Goal: Information Seeking & Learning: Learn about a topic

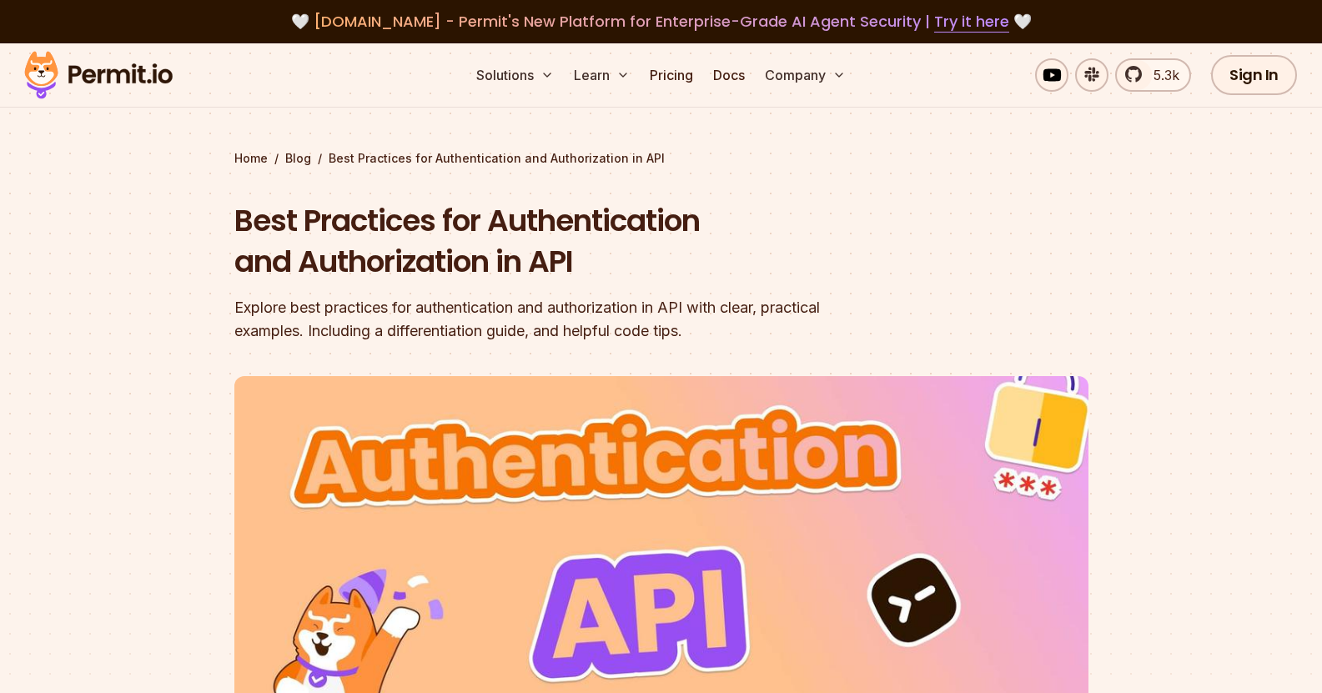
click at [775, 238] on h1 "Best Practices for Authentication and Authorization in API" at bounding box center [554, 241] width 640 height 83
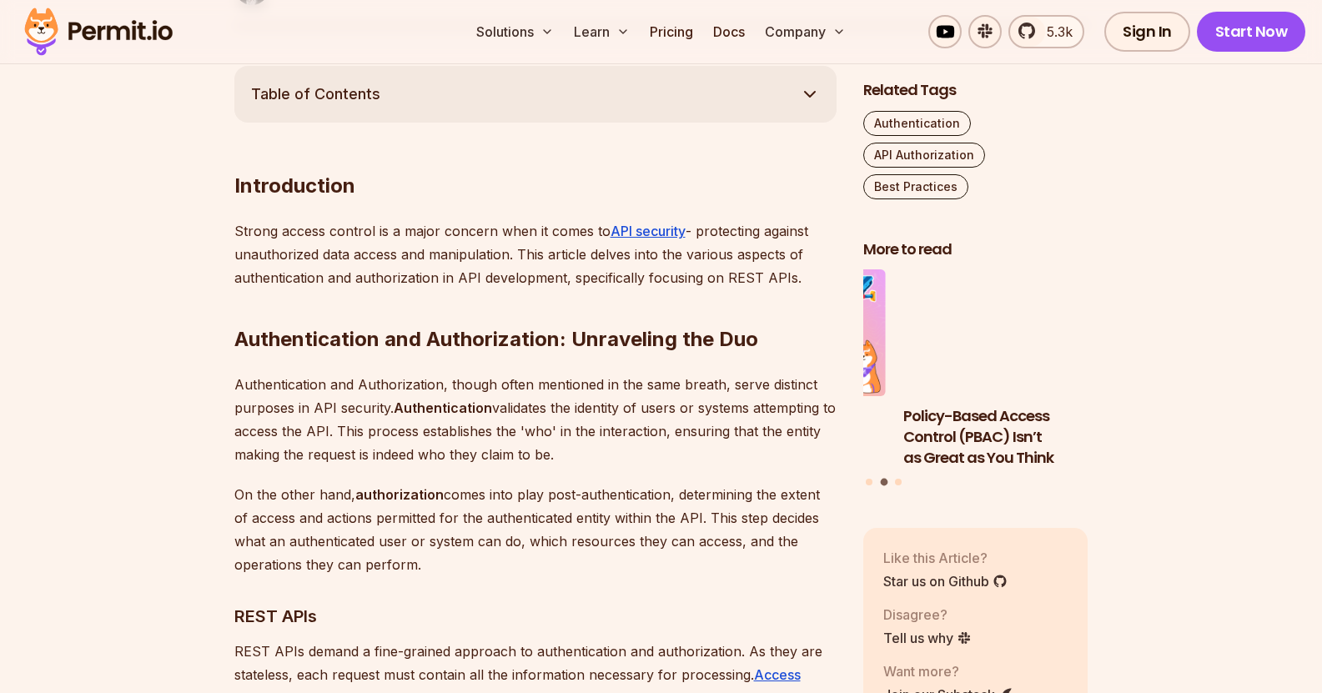
scroll to position [921, 0]
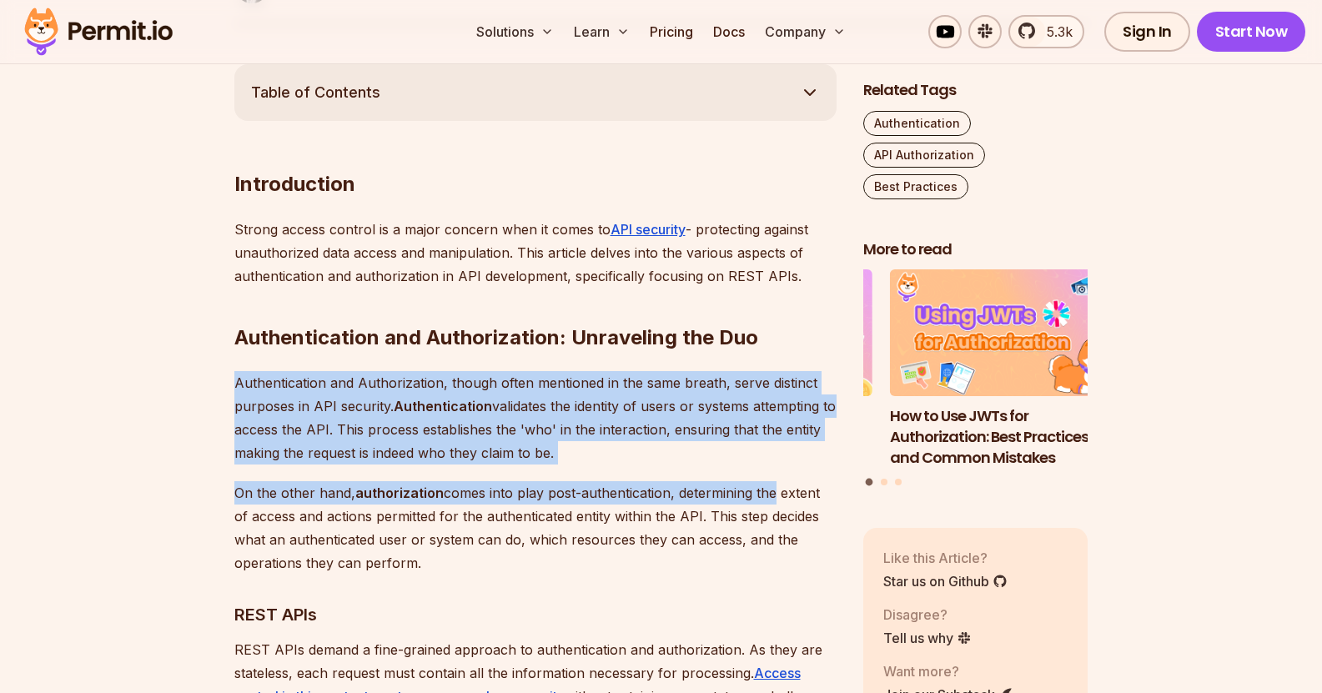
drag, startPoint x: 227, startPoint y: 373, endPoint x: 757, endPoint y: 464, distance: 538.2
click at [762, 455] on p "Authentication and Authorization, though often mentioned in the same breath, se…" at bounding box center [535, 417] width 602 height 93
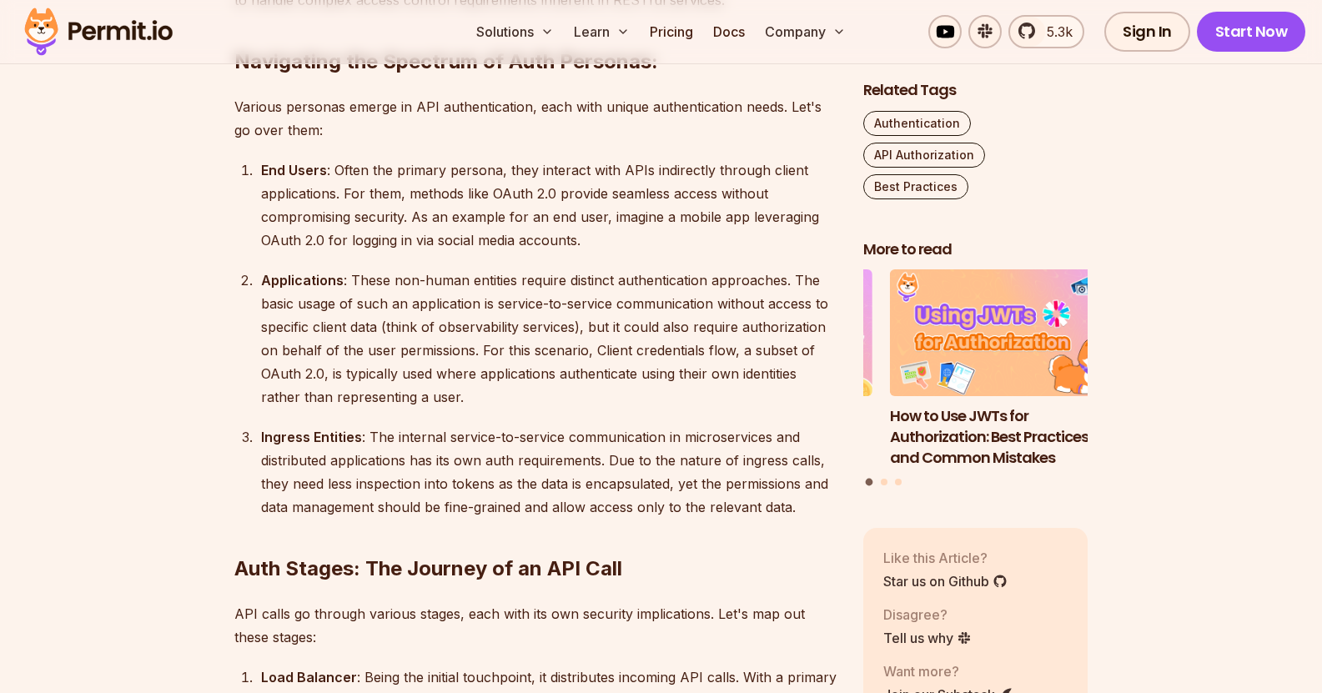
scroll to position [1776, 0]
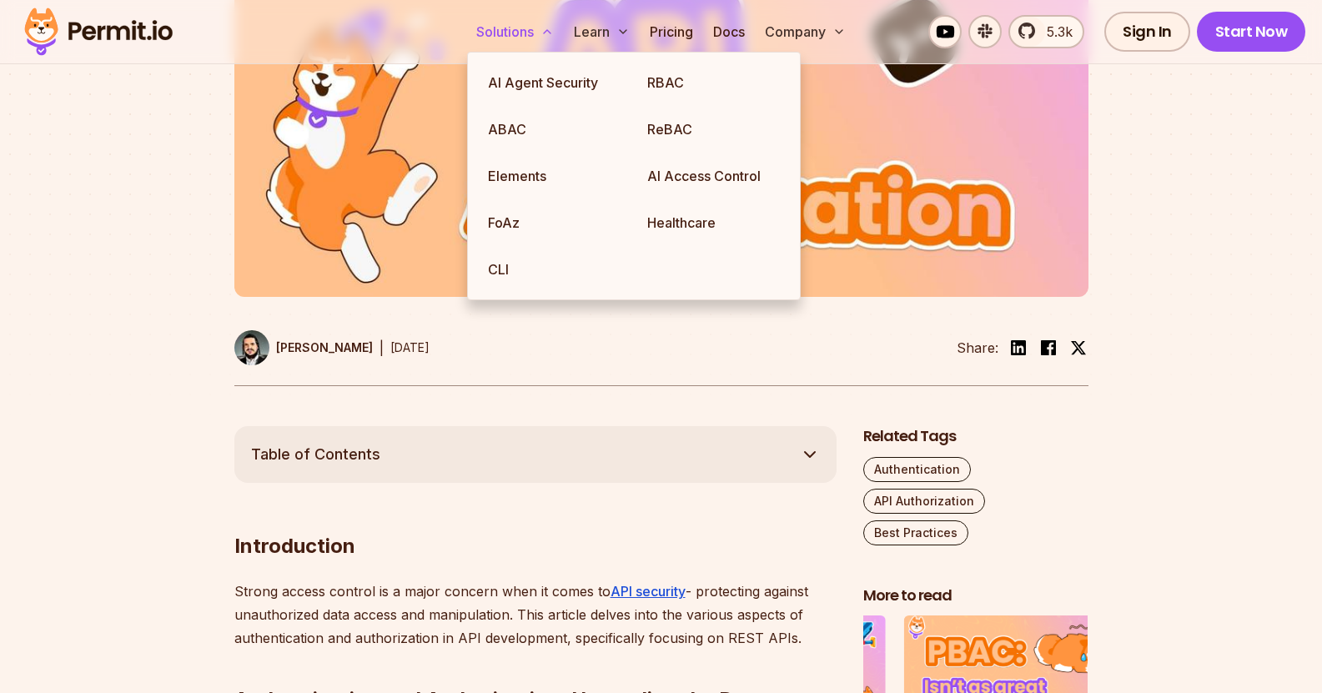
scroll to position [0, 0]
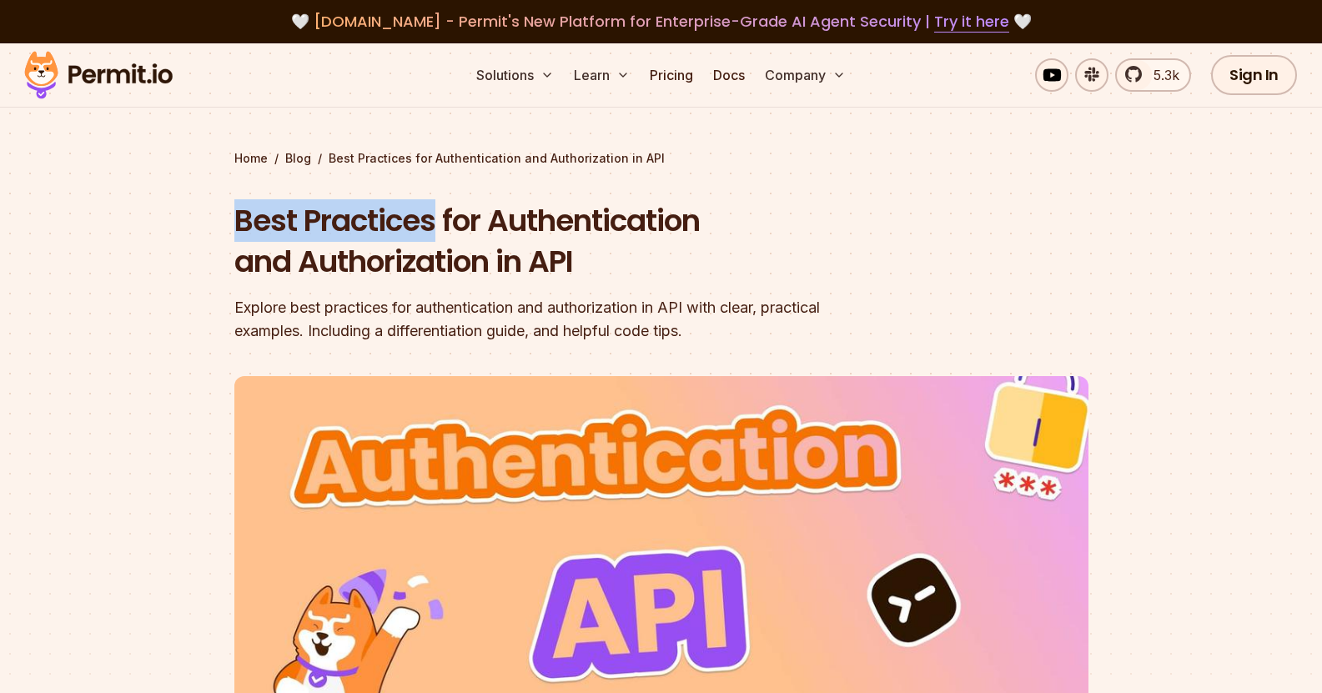
drag, startPoint x: 234, startPoint y: 224, endPoint x: 431, endPoint y: 220, distance: 196.8
click at [431, 220] on h1 "Best Practices for Authentication and Authorization in API" at bounding box center [554, 241] width 640 height 83
copy h1 "Best Practices"
click at [1162, 379] on div at bounding box center [661, 679] width 1322 height 613
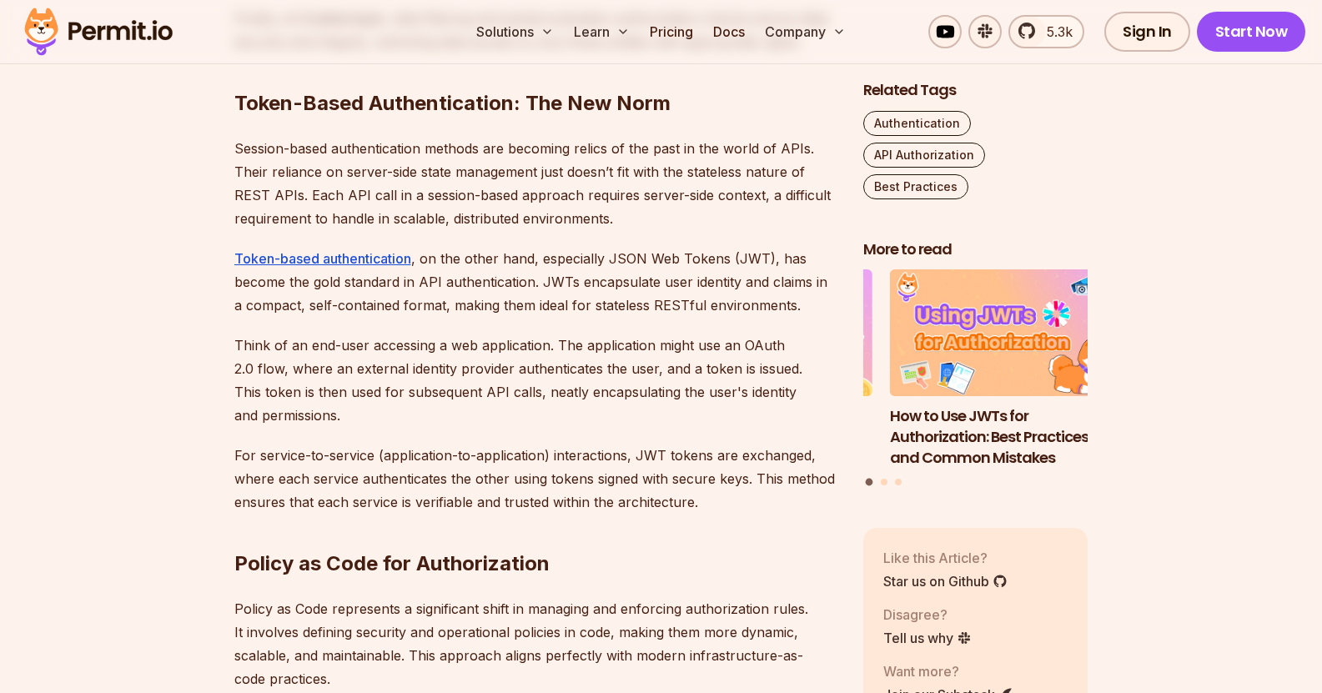
scroll to position [3771, 0]
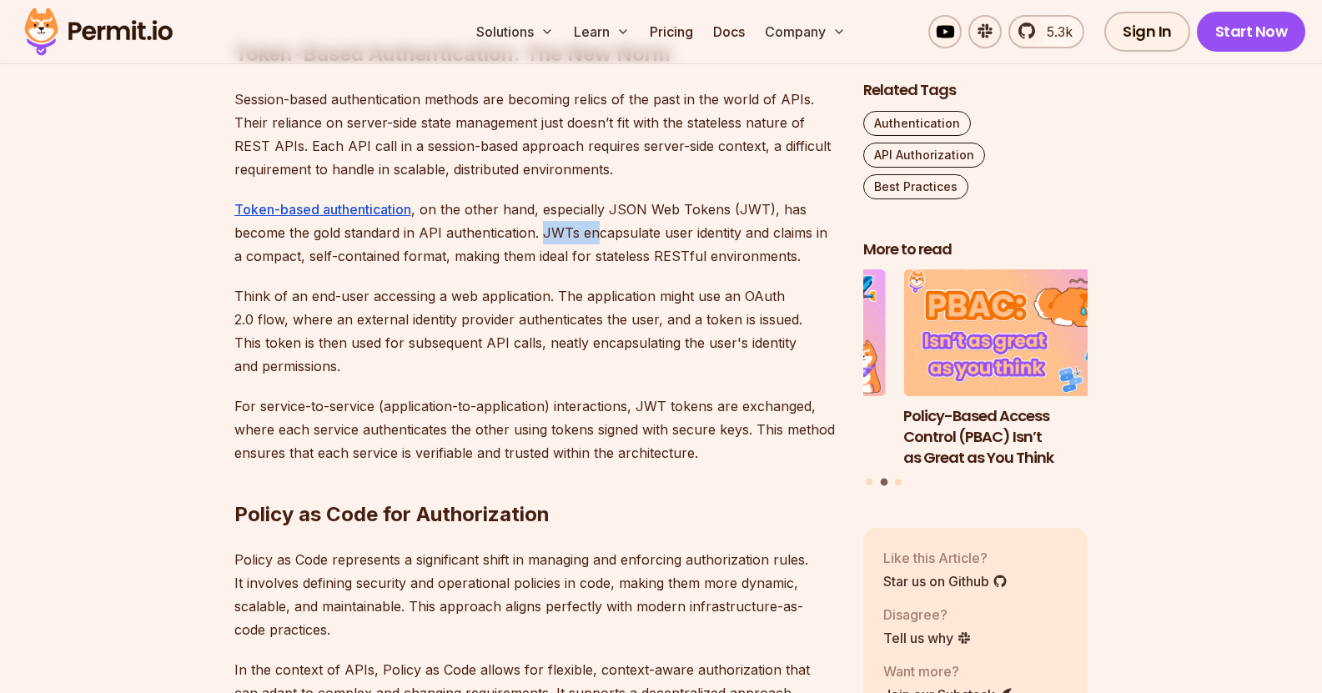
drag, startPoint x: 543, startPoint y: 237, endPoint x: 595, endPoint y: 238, distance: 52.6
click at [595, 238] on p "Token-based authentication , on the other hand, especially JSON Web Tokens (JWT…" at bounding box center [535, 233] width 602 height 70
click at [586, 277] on div "Introduction Strong access control is a major concern when it comes to API secu…" at bounding box center [535, 166] width 602 height 5729
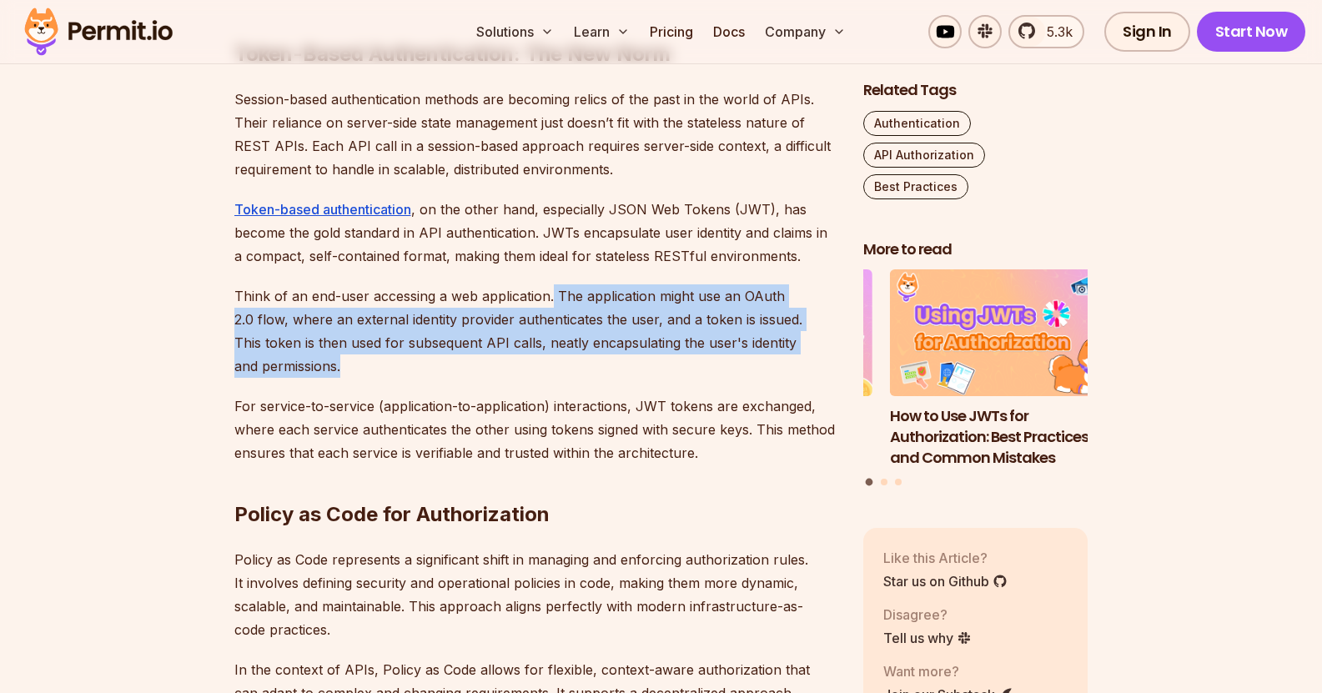
drag, startPoint x: 550, startPoint y: 297, endPoint x: 590, endPoint y: 374, distance: 86.9
click at [590, 374] on p "Think of an end-user accessing a web application. The application might use an …" at bounding box center [535, 330] width 602 height 93
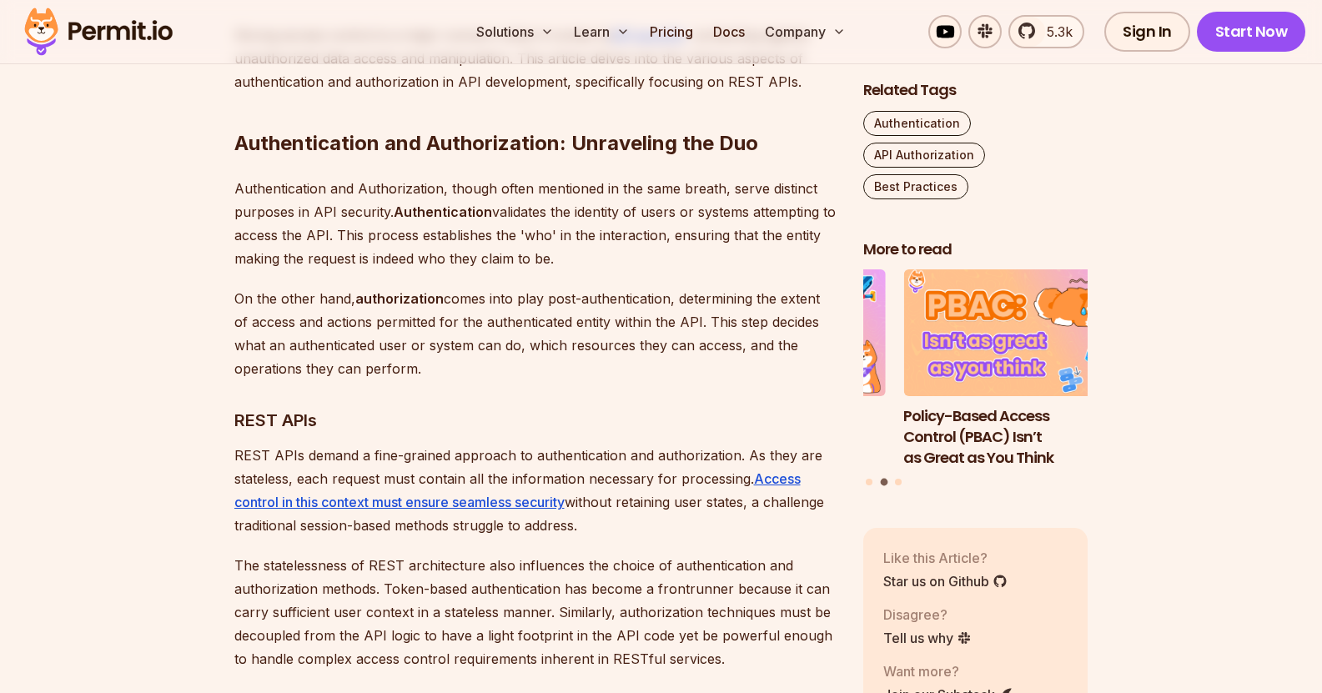
scroll to position [1117, 0]
drag, startPoint x: 226, startPoint y: 183, endPoint x: 444, endPoint y: 191, distance: 218.6
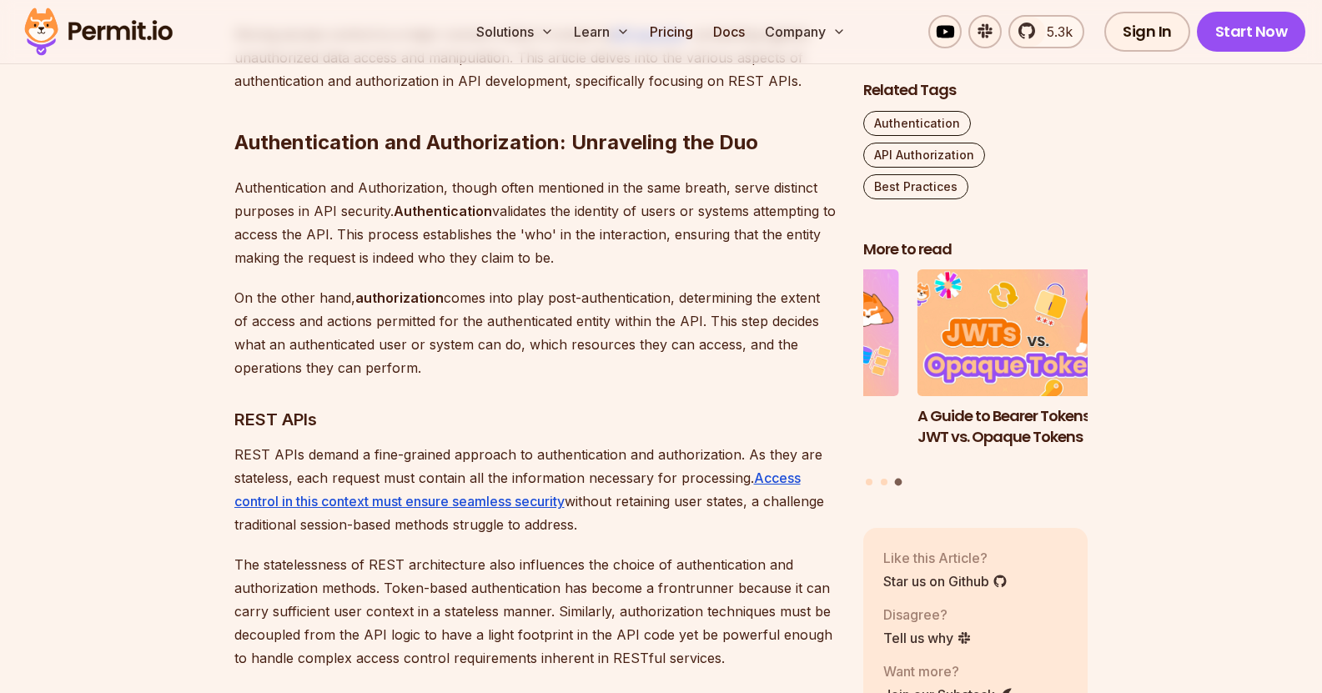
click at [545, 194] on p "Authentication and Authorization, though often mentioned in the same breath, se…" at bounding box center [535, 222] width 602 height 93
drag, startPoint x: 729, startPoint y: 191, endPoint x: 384, endPoint y: 216, distance: 346.1
click at [384, 216] on p "Authentication and Authorization, though often mentioned in the same breath, se…" at bounding box center [535, 222] width 602 height 93
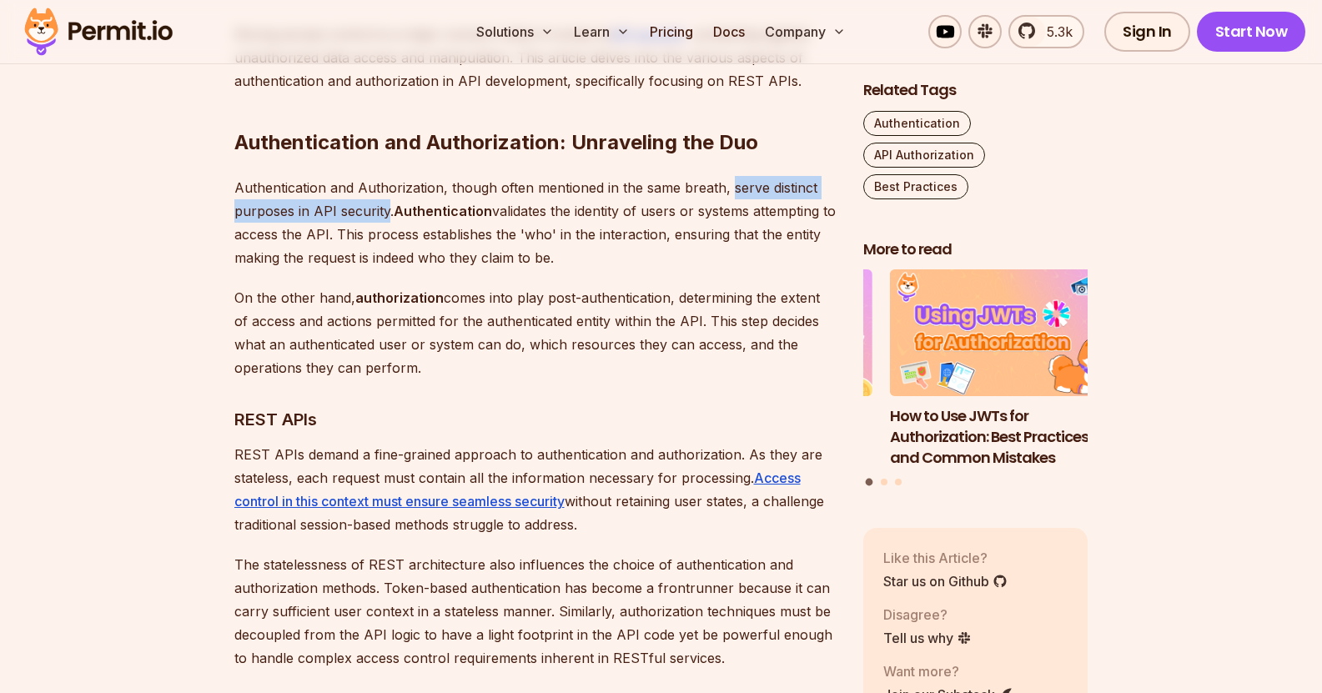
drag, startPoint x: 394, startPoint y: 215, endPoint x: 779, endPoint y: 256, distance: 386.6
click at [779, 256] on p "Authentication and Authorization, though often mentioned in the same breath, se…" at bounding box center [535, 222] width 602 height 93
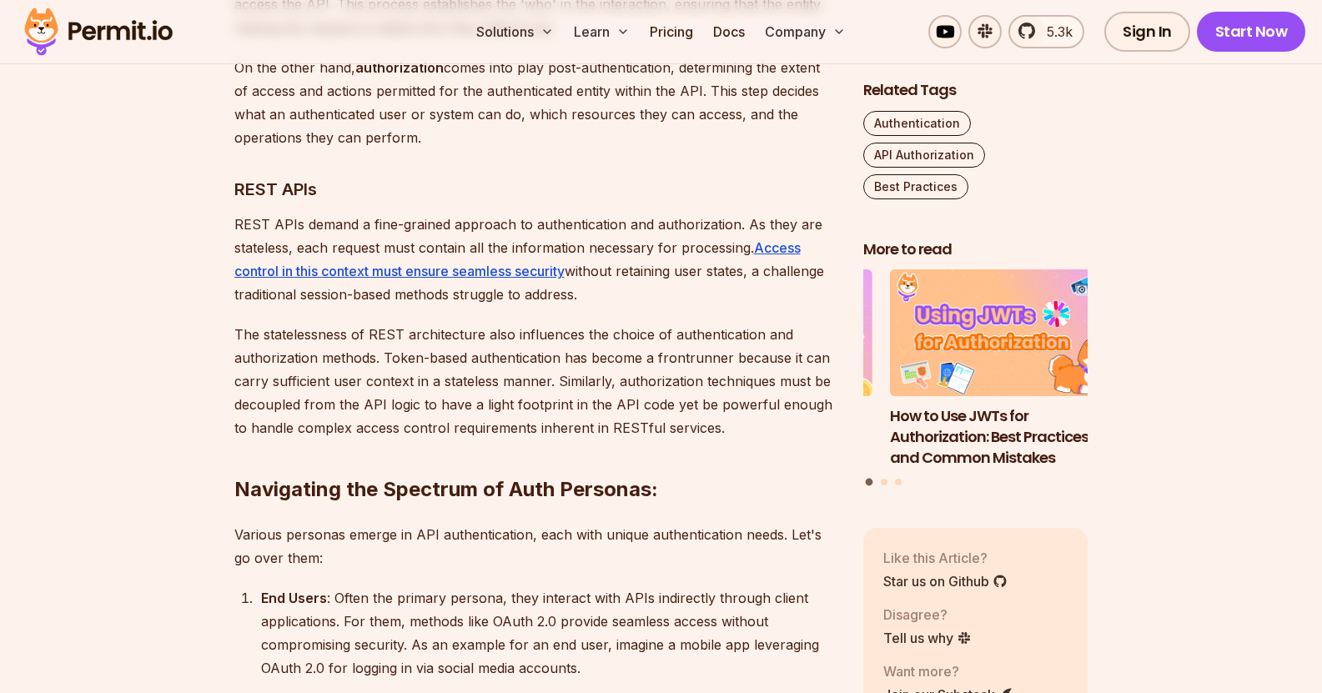
scroll to position [1348, 0]
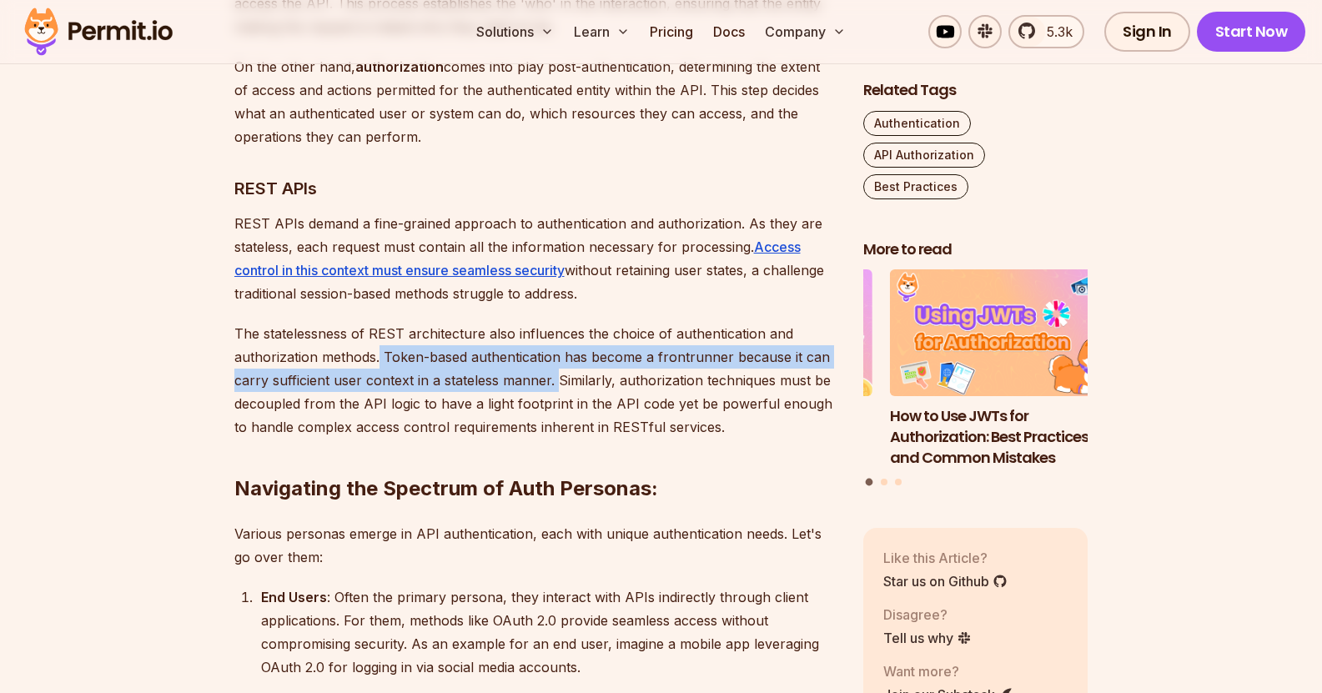
drag, startPoint x: 379, startPoint y: 354, endPoint x: 552, endPoint y: 368, distance: 173.2
click at [552, 368] on p "The statelessness of REST architecture also influences the choice of authentica…" at bounding box center [535, 380] width 602 height 117
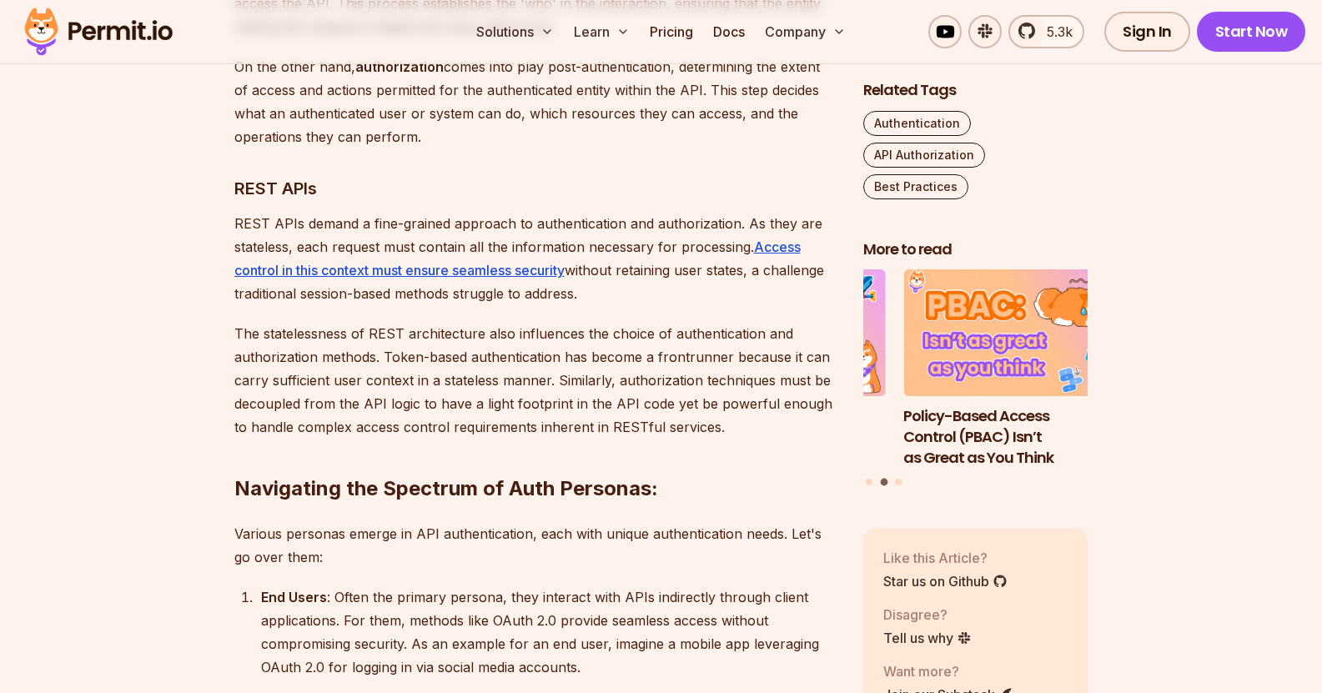
click at [709, 426] on h2 "Navigating the Spectrum of Auth Personas:" at bounding box center [535, 455] width 602 height 93
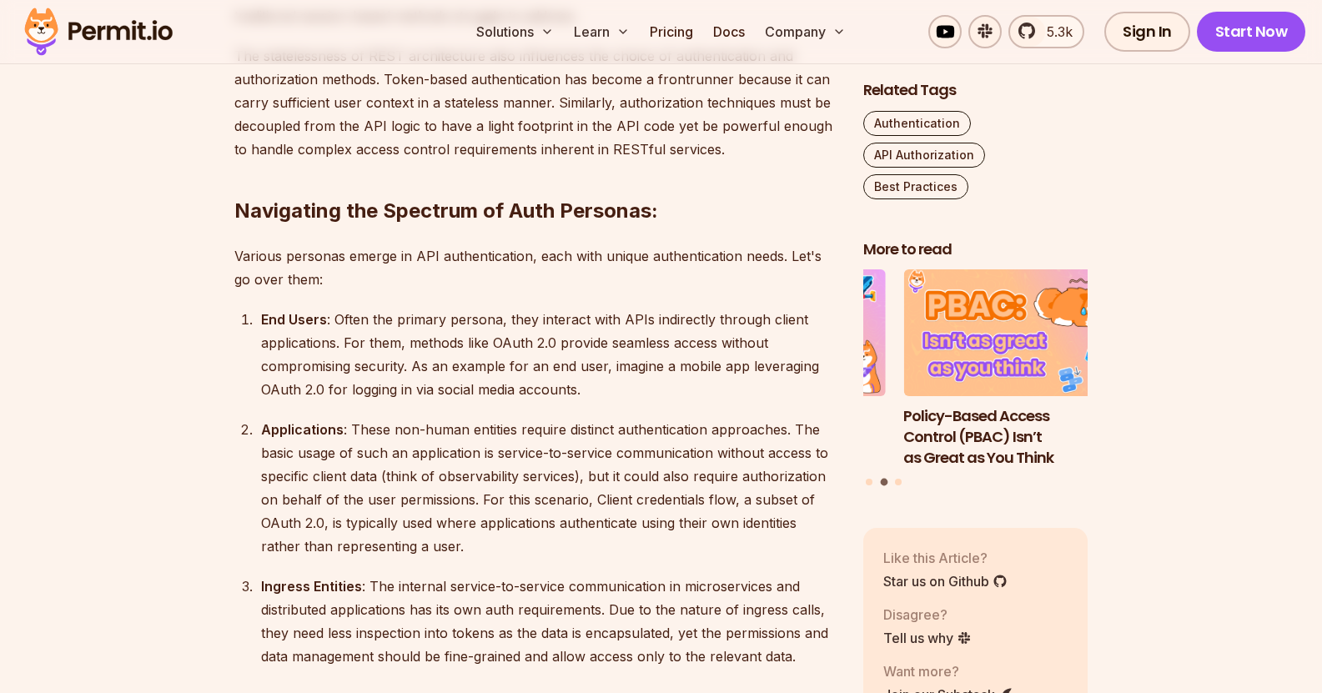
scroll to position [1632, 0]
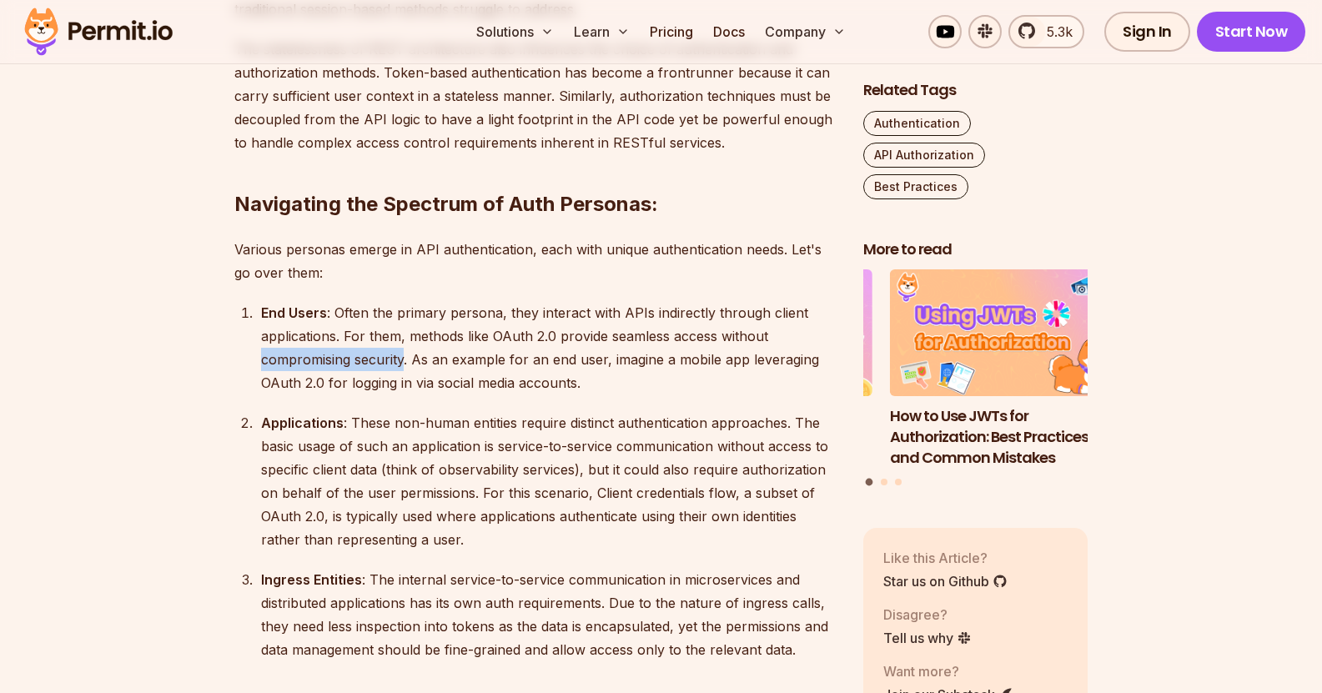
drag, startPoint x: 254, startPoint y: 363, endPoint x: 402, endPoint y: 351, distance: 148.1
click at [402, 351] on ol "End Users : Often the primary persona, they interact with APIs indirectly throu…" at bounding box center [535, 481] width 602 height 360
drag, startPoint x: 419, startPoint y: 354, endPoint x: 600, endPoint y: 356, distance: 181.0
click at [600, 356] on div "End Users : Often the primary persona, they interact with APIs indirectly throu…" at bounding box center [548, 347] width 575 height 93
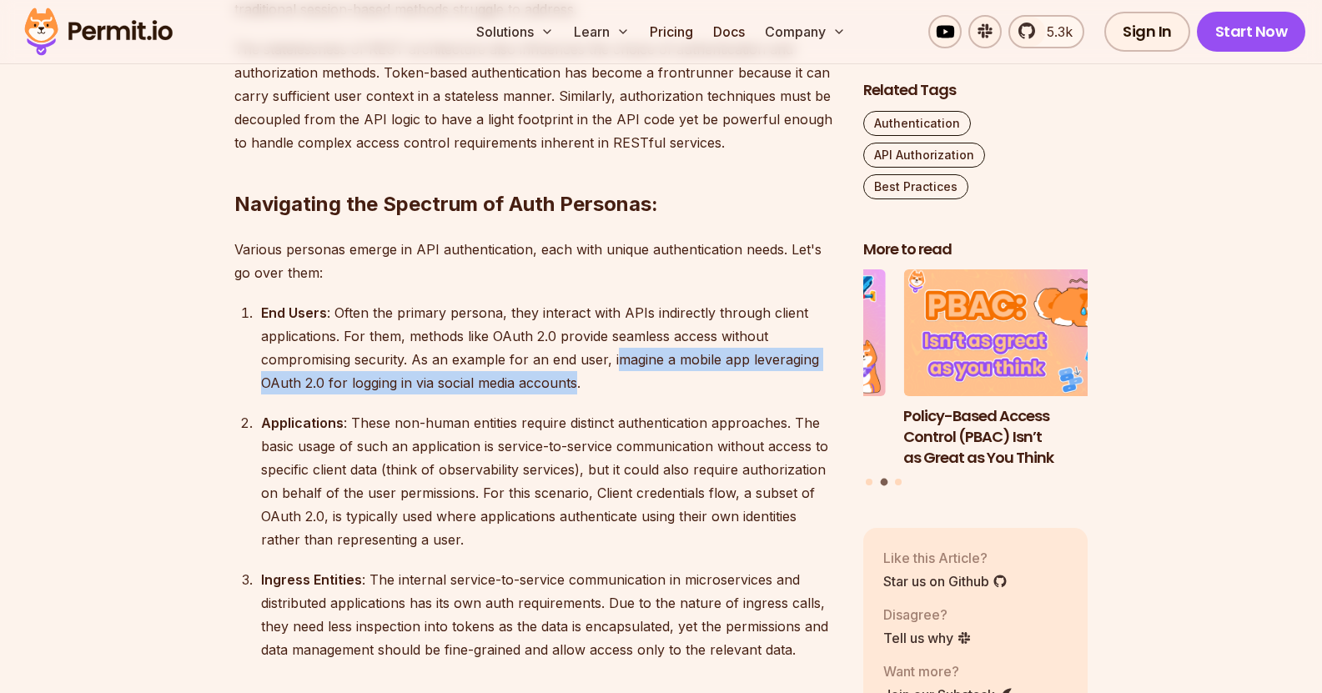
drag, startPoint x: 616, startPoint y: 359, endPoint x: 577, endPoint y: 373, distance: 41.7
click at [577, 373] on div "End Users : Often the primary persona, they interact with APIs indirectly throu…" at bounding box center [548, 347] width 575 height 93
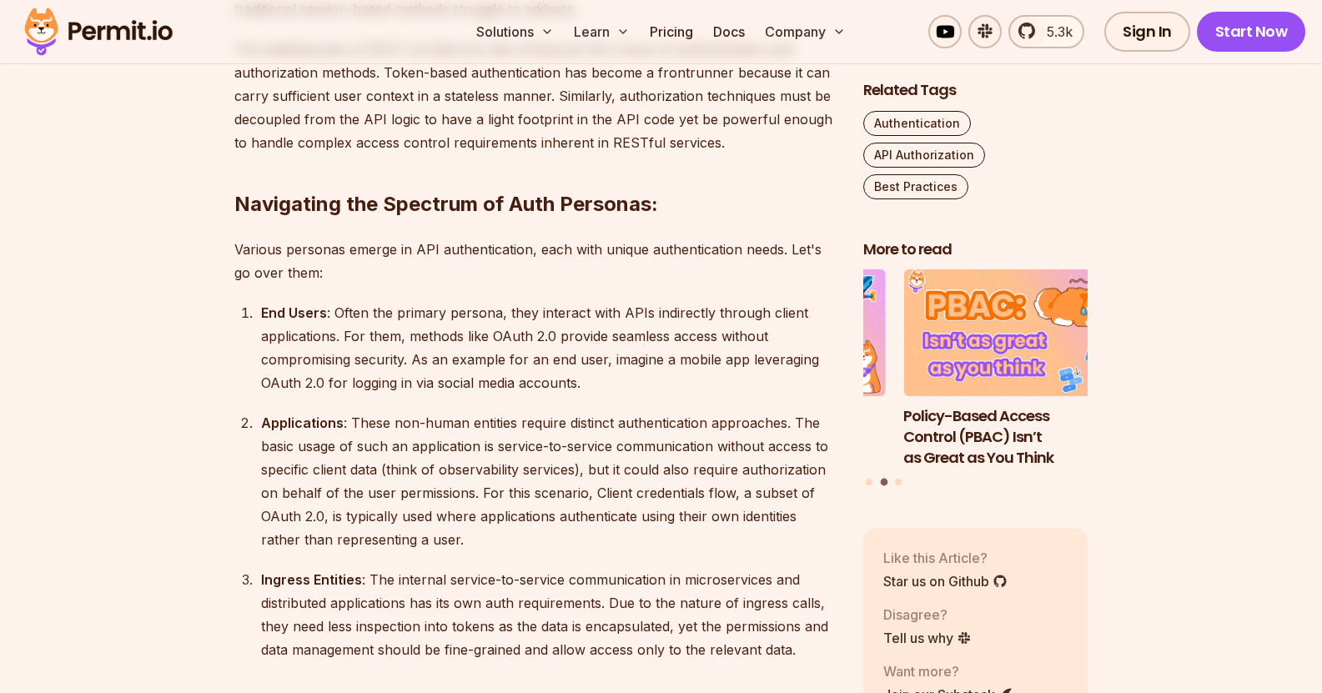
click at [625, 379] on div "End Users : Often the primary persona, they interact with APIs indirectly throu…" at bounding box center [548, 347] width 575 height 93
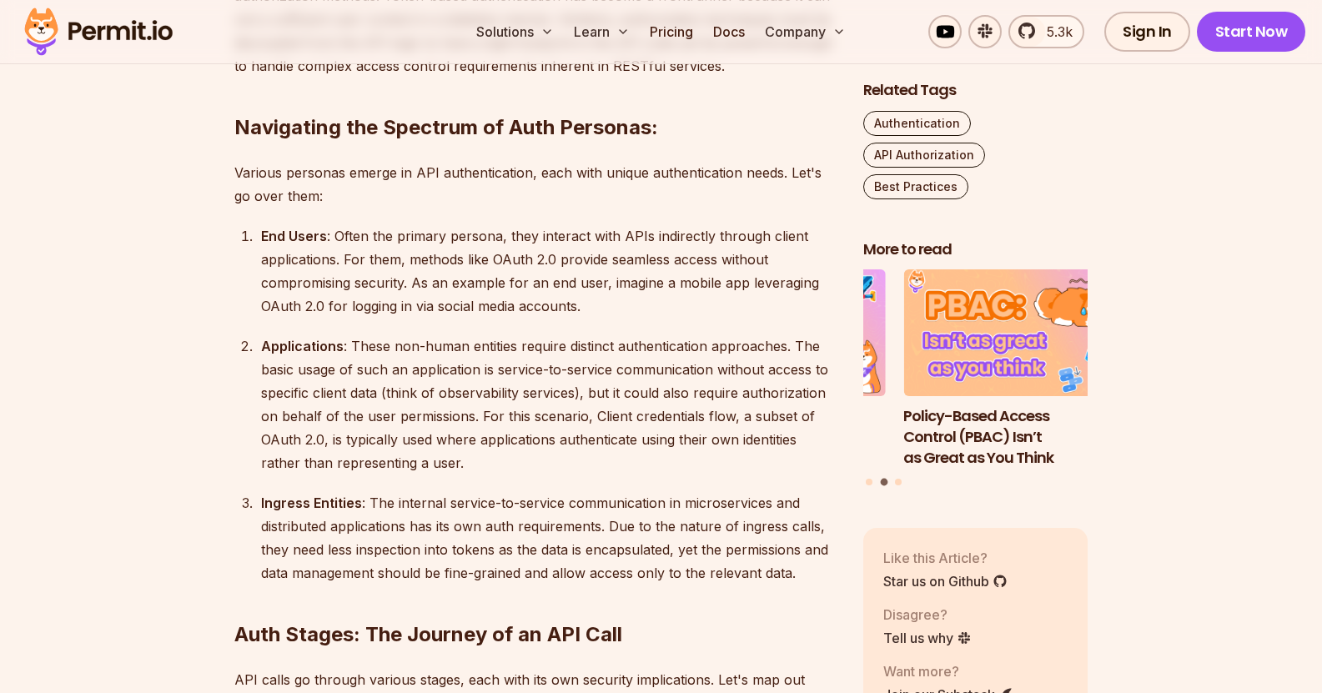
scroll to position [1709, 0]
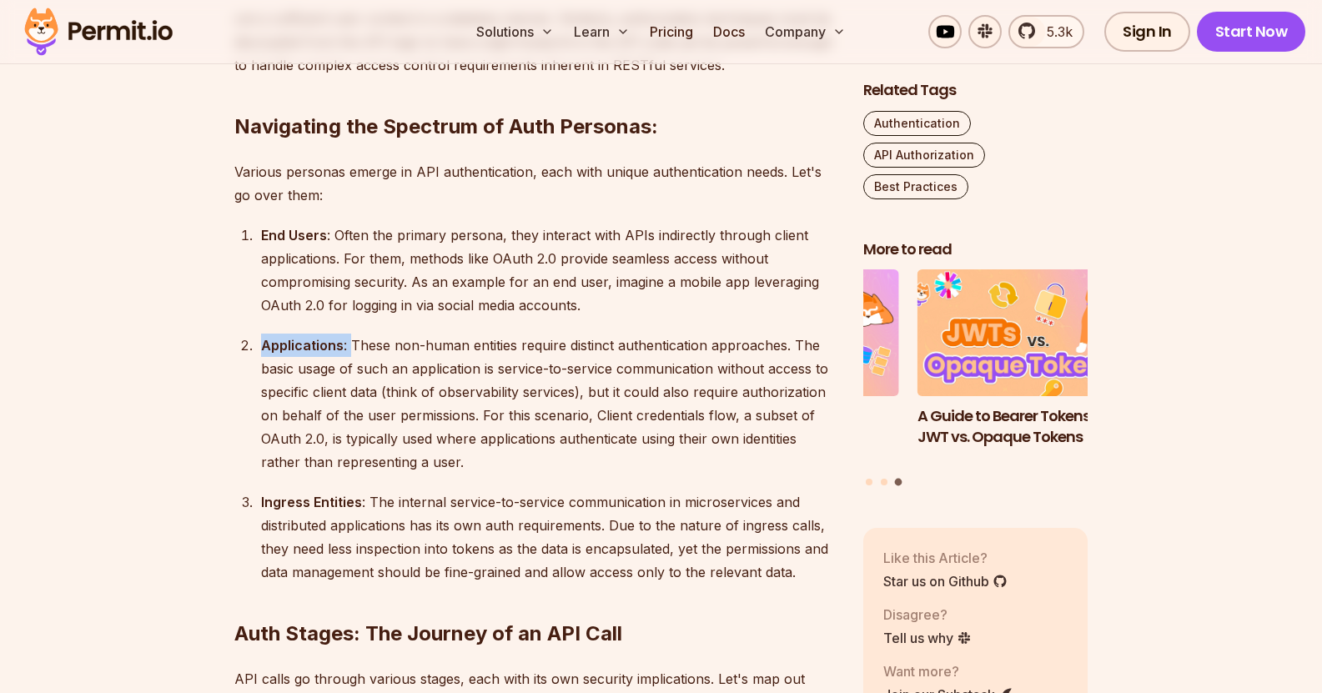
drag, startPoint x: 351, startPoint y: 347, endPoint x: 603, endPoint y: 309, distance: 254.6
click at [603, 309] on ol "End Users : Often the primary persona, they interact with APIs indirectly throu…" at bounding box center [535, 403] width 602 height 360
click at [567, 441] on div "Applications : These non-human entities require distinct authentication approac…" at bounding box center [548, 404] width 575 height 140
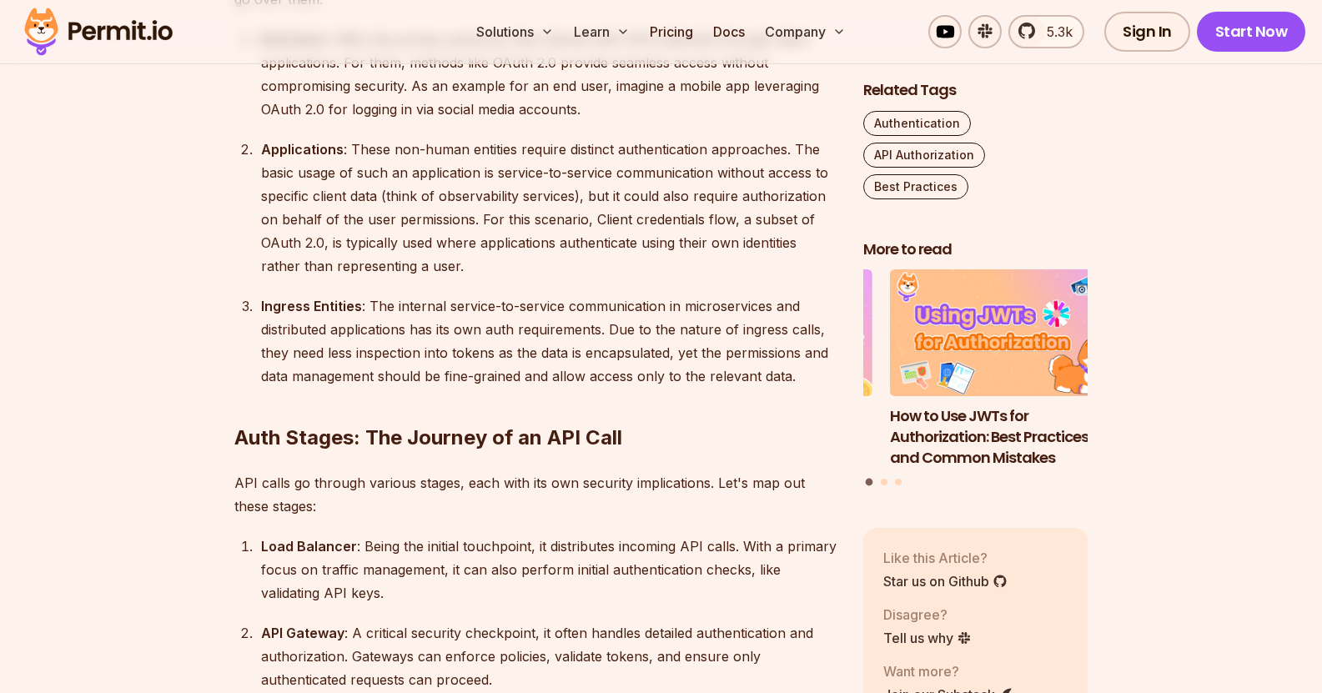
scroll to position [1906, 0]
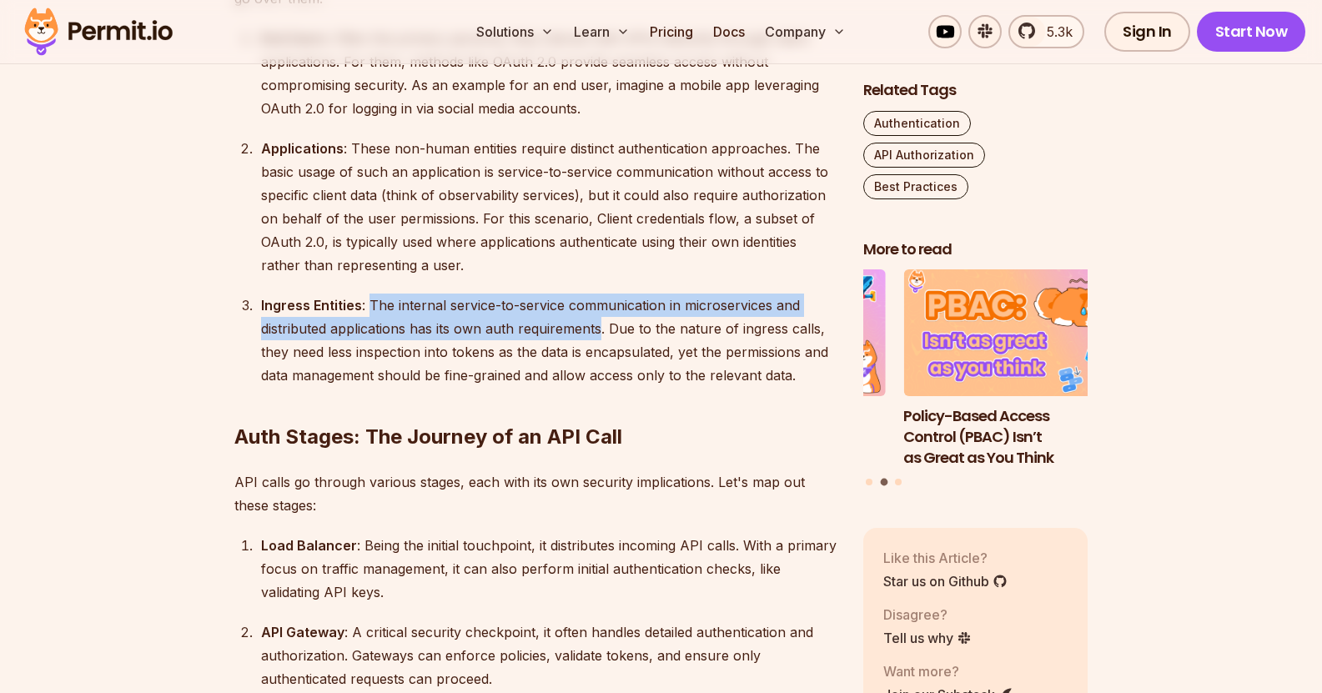
drag, startPoint x: 366, startPoint y: 304, endPoint x: 597, endPoint y: 332, distance: 232.6
click at [597, 332] on div "Ingress Entities : The internal service-to-service communication in microservic…" at bounding box center [548, 340] width 575 height 93
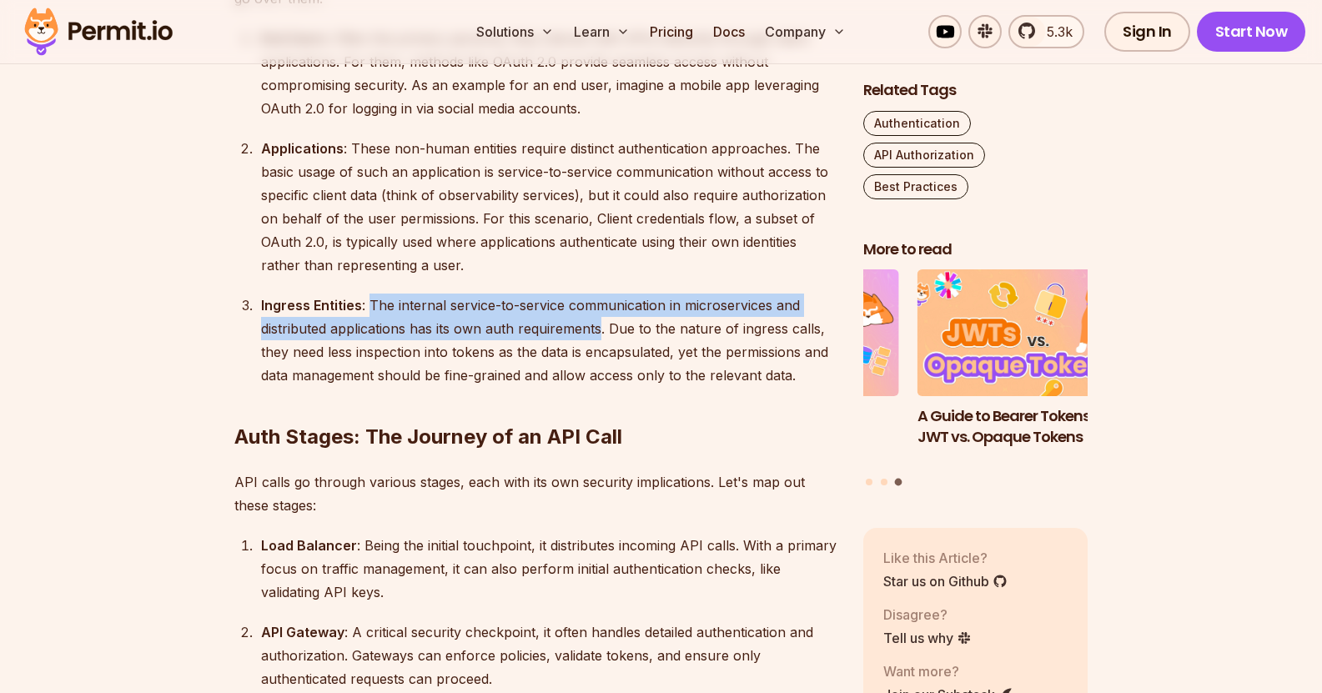
click at [598, 332] on div "Ingress Entities : The internal service-to-service communication in microservic…" at bounding box center [548, 340] width 575 height 93
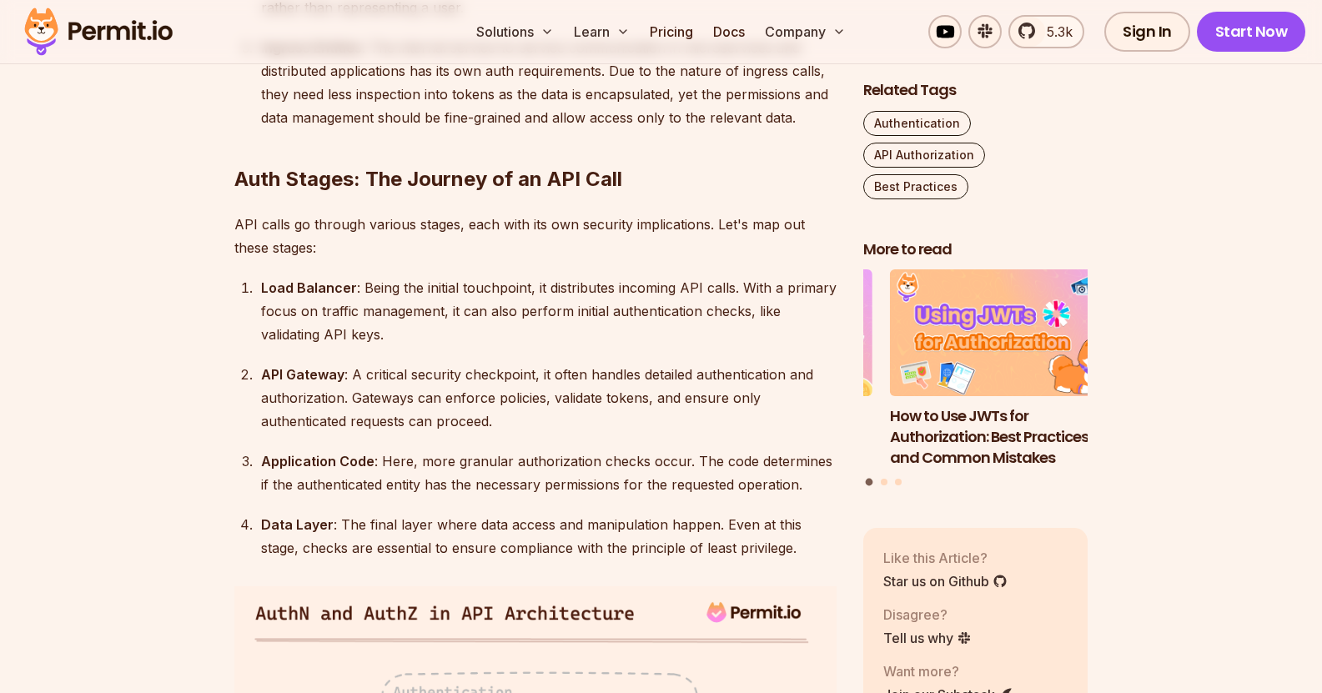
scroll to position [2165, 0]
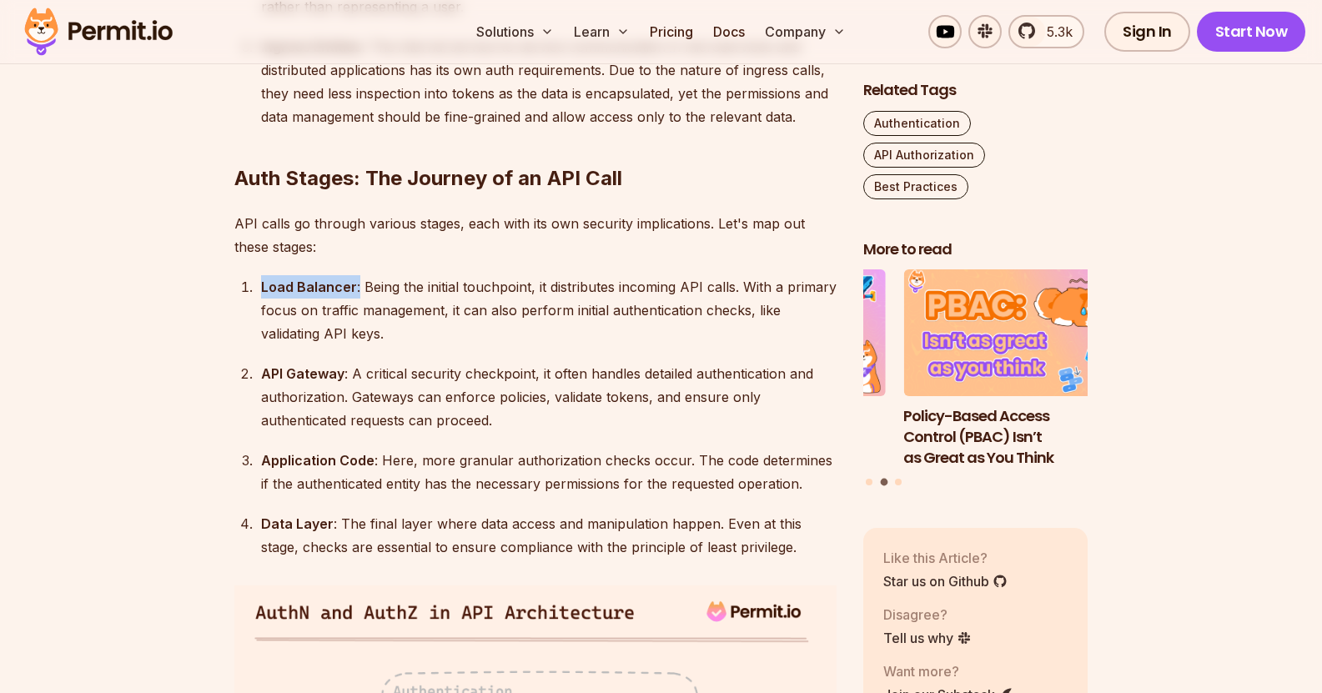
drag, startPoint x: 258, startPoint y: 284, endPoint x: 355, endPoint y: 279, distance: 97.7
click at [355, 279] on li "Load Balancer : Being the initial touchpoint, it distributes incoming API calls…" at bounding box center [546, 310] width 580 height 70
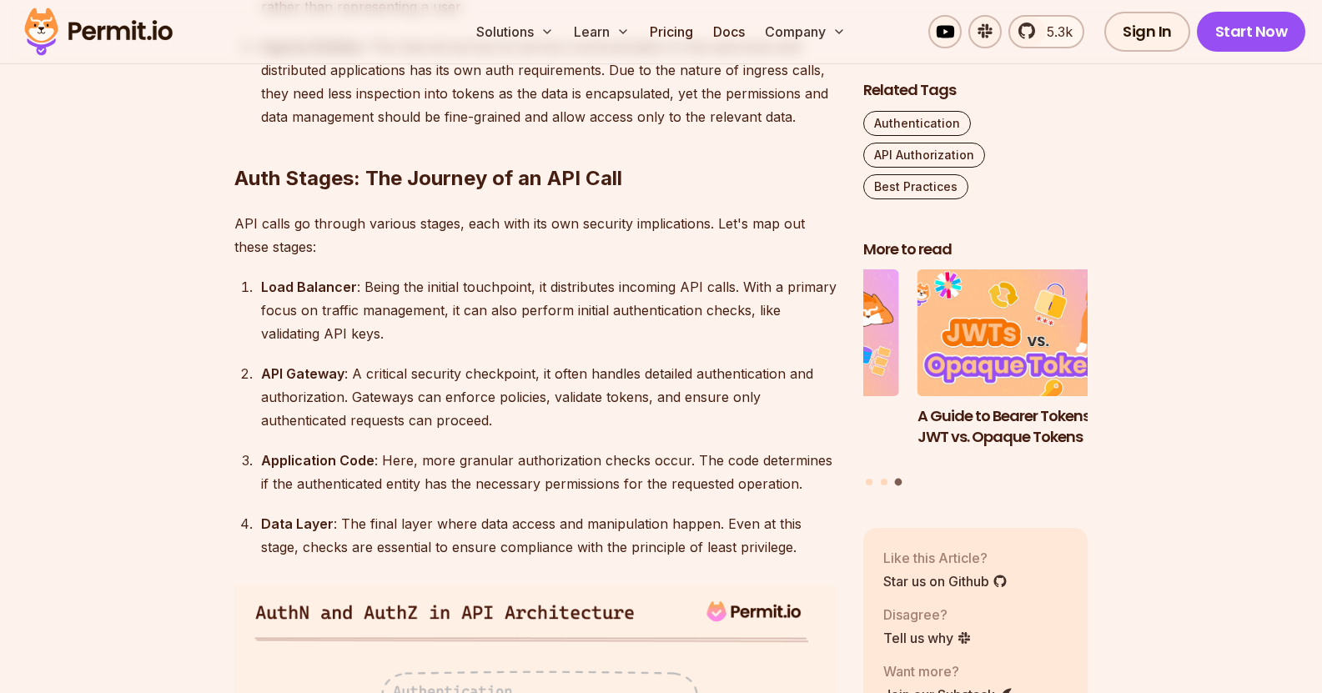
click at [393, 319] on div "Load Balancer : Being the initial touchpoint, it distributes incoming API calls…" at bounding box center [548, 310] width 575 height 70
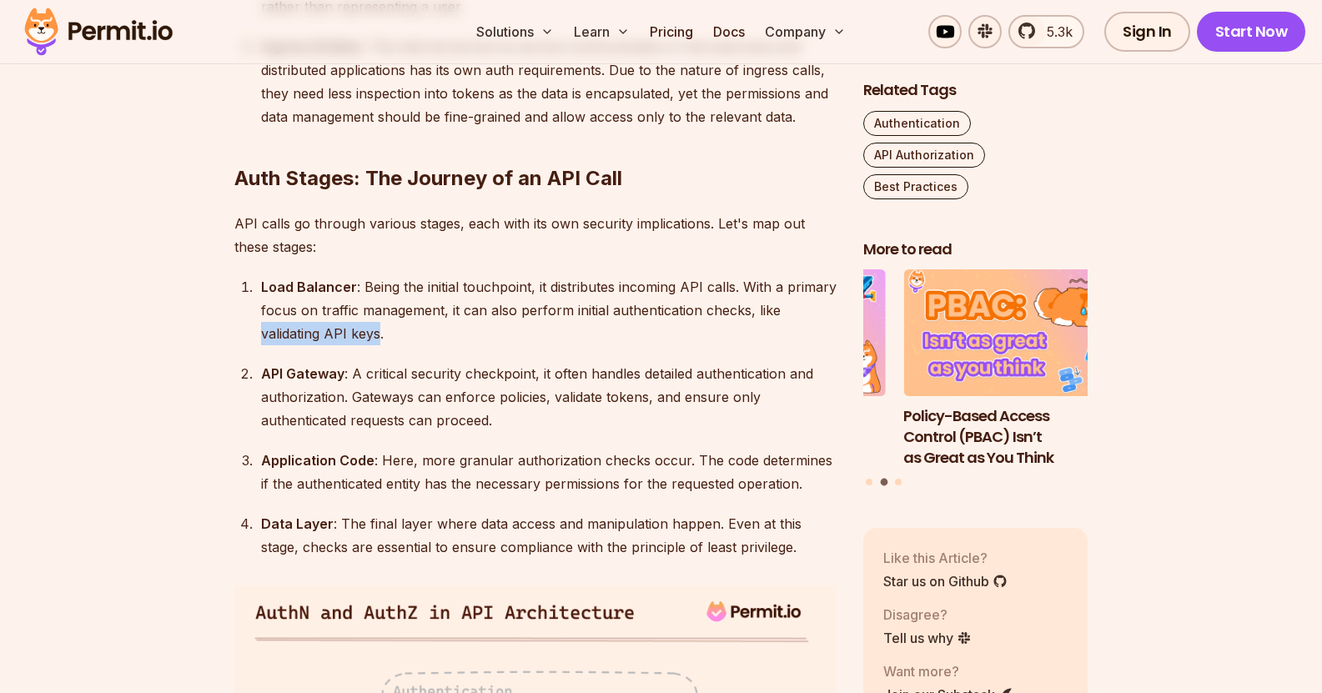
drag, startPoint x: 379, startPoint y: 332, endPoint x: 258, endPoint y: 337, distance: 121.0
click at [258, 337] on li "Load Balancer : Being the initial touchpoint, it distributes incoming API calls…" at bounding box center [546, 310] width 580 height 70
click at [421, 365] on div "API Gateway : A critical security checkpoint, it often handles detailed authent…" at bounding box center [548, 397] width 575 height 70
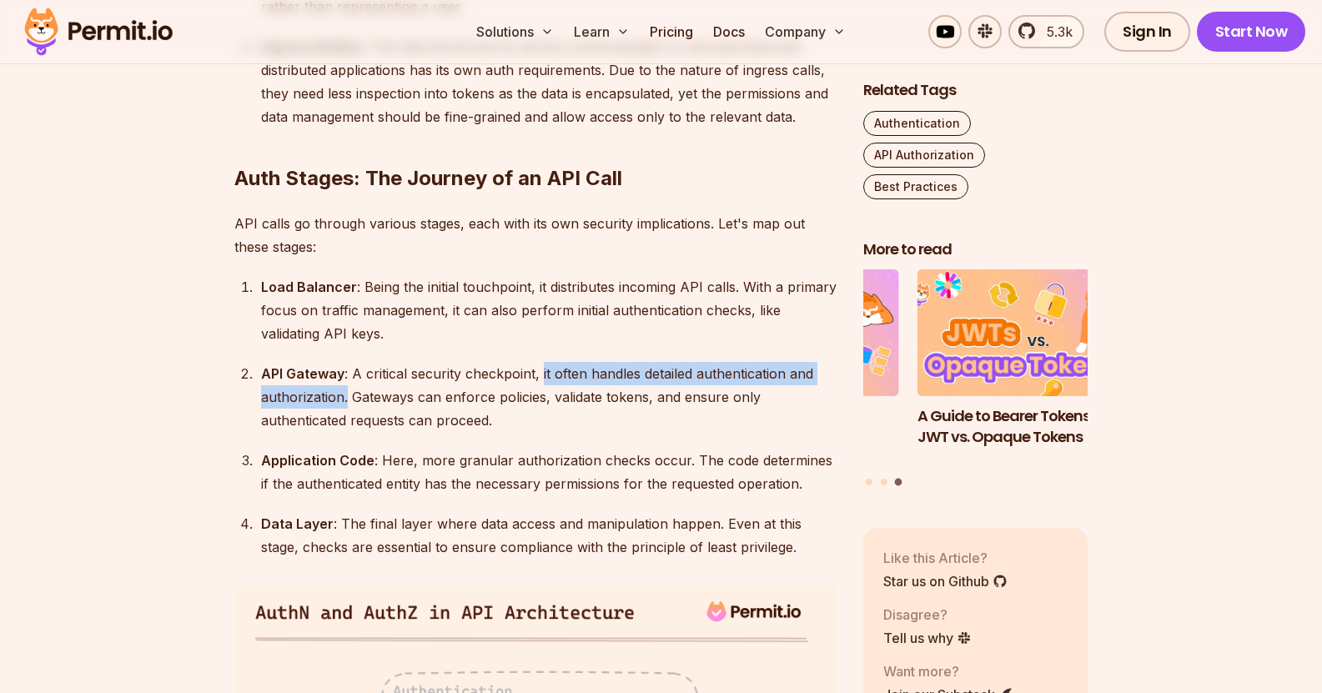
drag, startPoint x: 540, startPoint y: 374, endPoint x: 347, endPoint y: 399, distance: 194.2
click at [347, 399] on div "API Gateway : A critical security checkpoint, it often handles detailed authent…" at bounding box center [548, 397] width 575 height 70
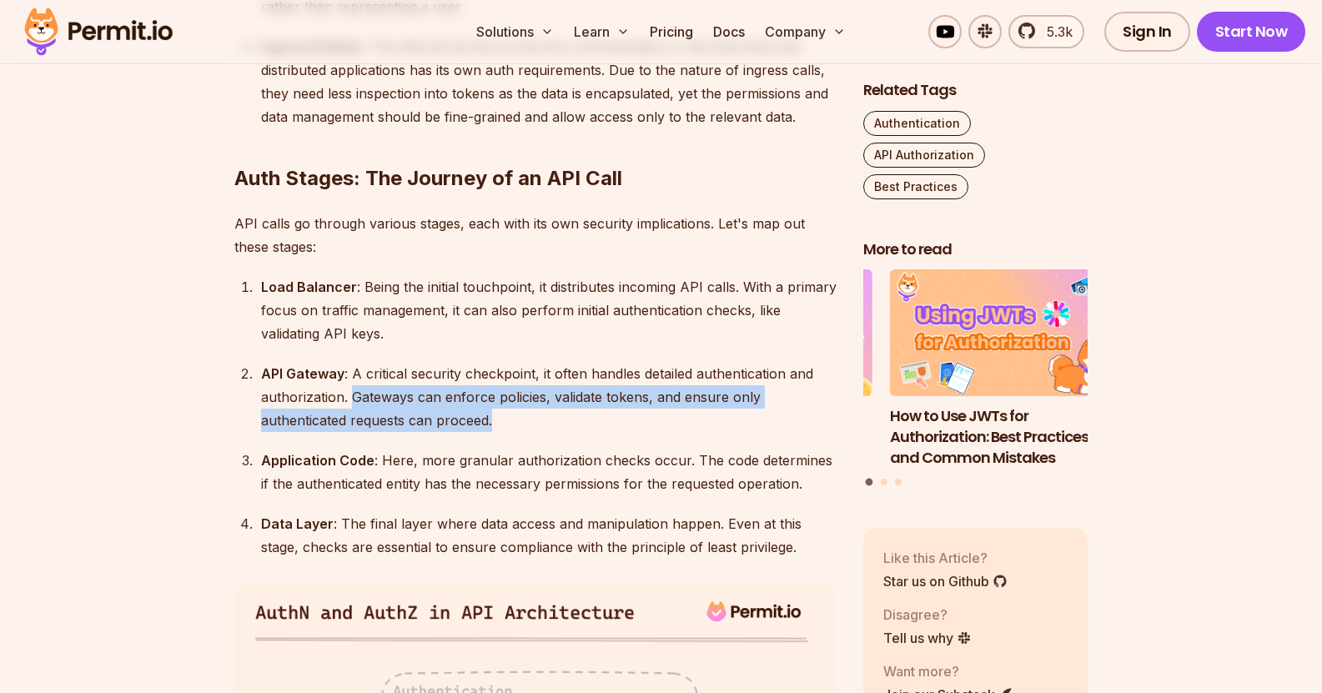
drag, startPoint x: 349, startPoint y: 400, endPoint x: 489, endPoint y: 417, distance: 140.3
click at [489, 417] on div "API Gateway : A critical security checkpoint, it often handles detailed authent…" at bounding box center [548, 397] width 575 height 70
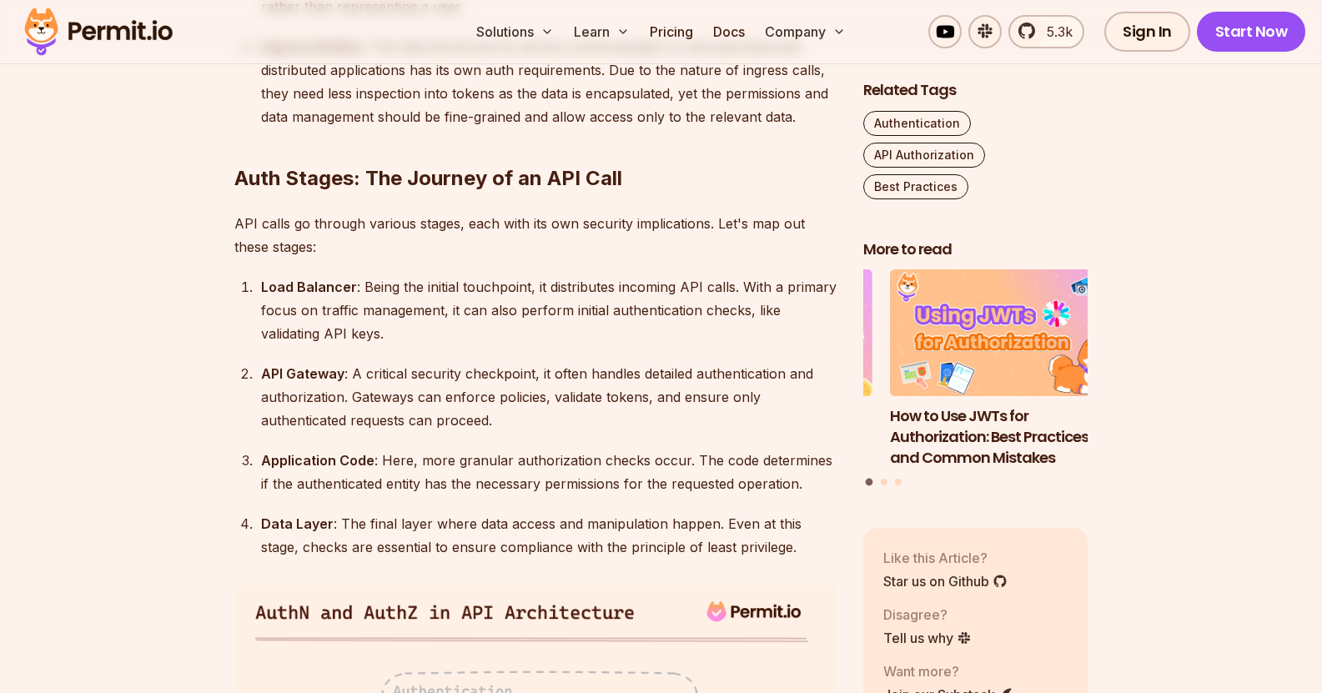
click at [520, 418] on div "API Gateway : A critical security checkpoint, it often handles detailed authent…" at bounding box center [548, 397] width 575 height 70
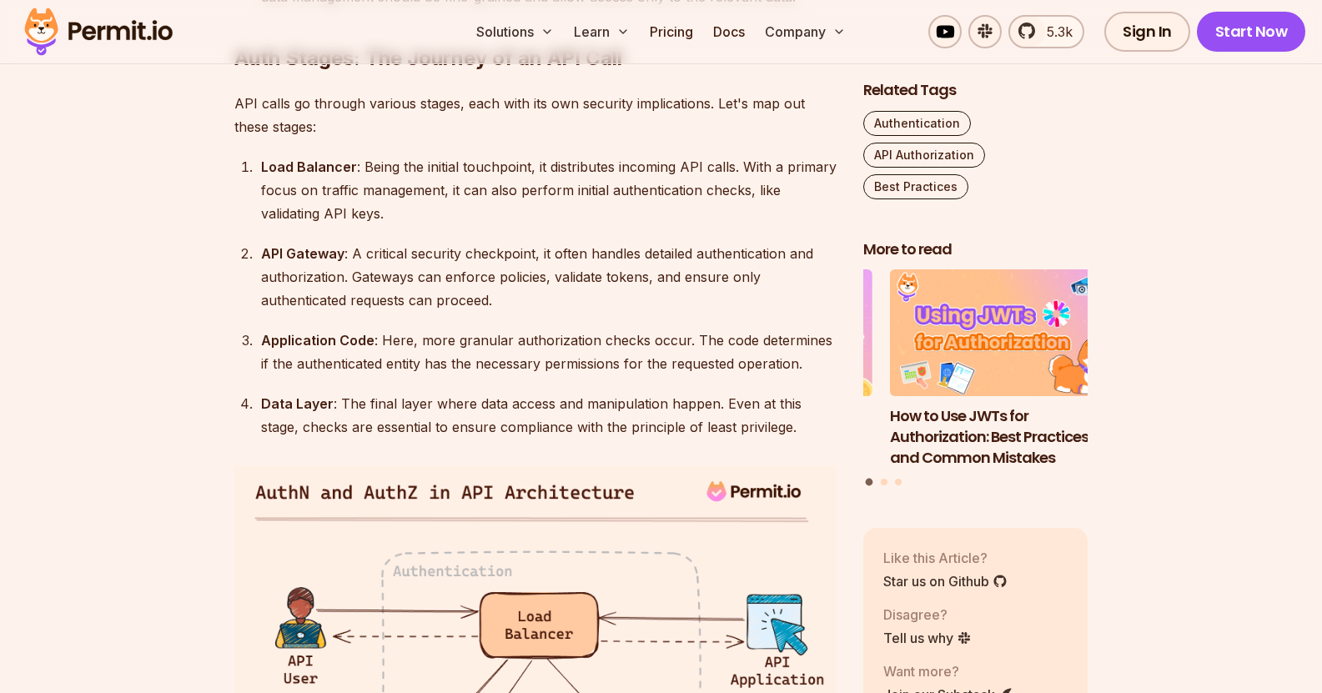
scroll to position [2286, 0]
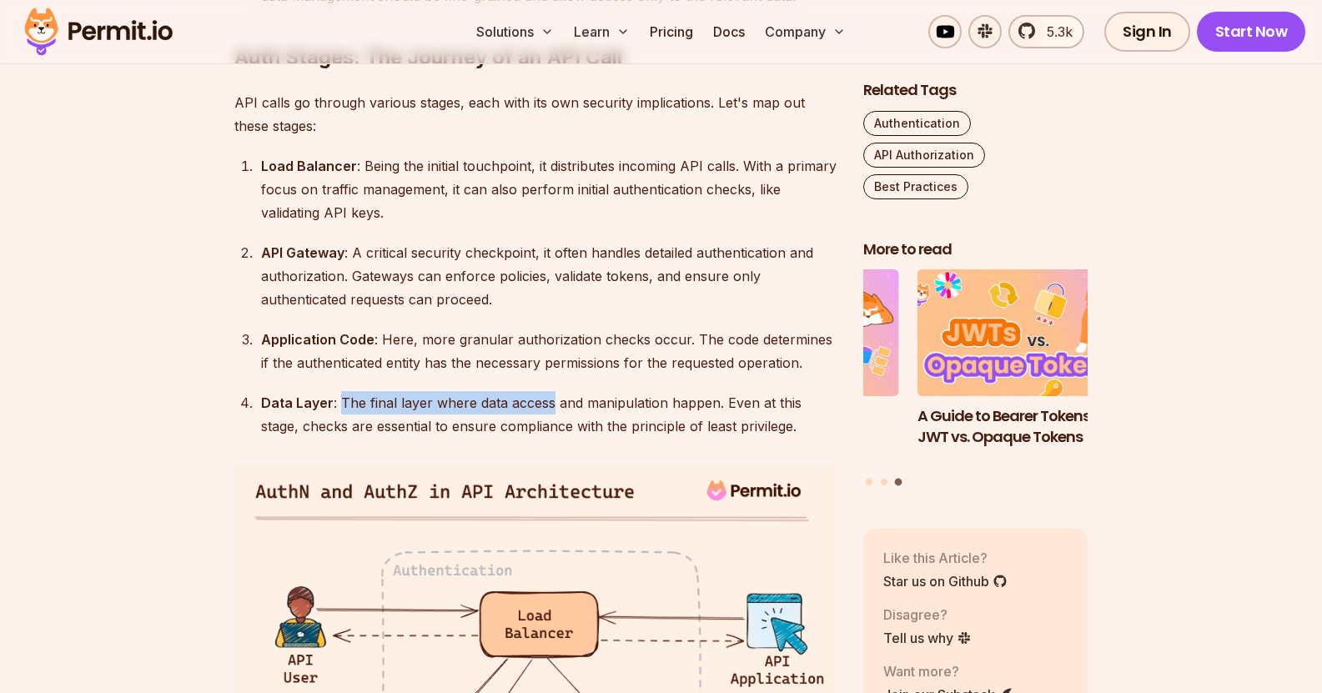
drag, startPoint x: 337, startPoint y: 405, endPoint x: 543, endPoint y: 399, distance: 206.0
click at [543, 399] on div "Data Layer : The final layer where data access and manipulation happen. Even at…" at bounding box center [548, 414] width 575 height 47
click at [755, 424] on div "Data Layer : The final layer where data access and manipulation happen. Even at…" at bounding box center [548, 414] width 575 height 47
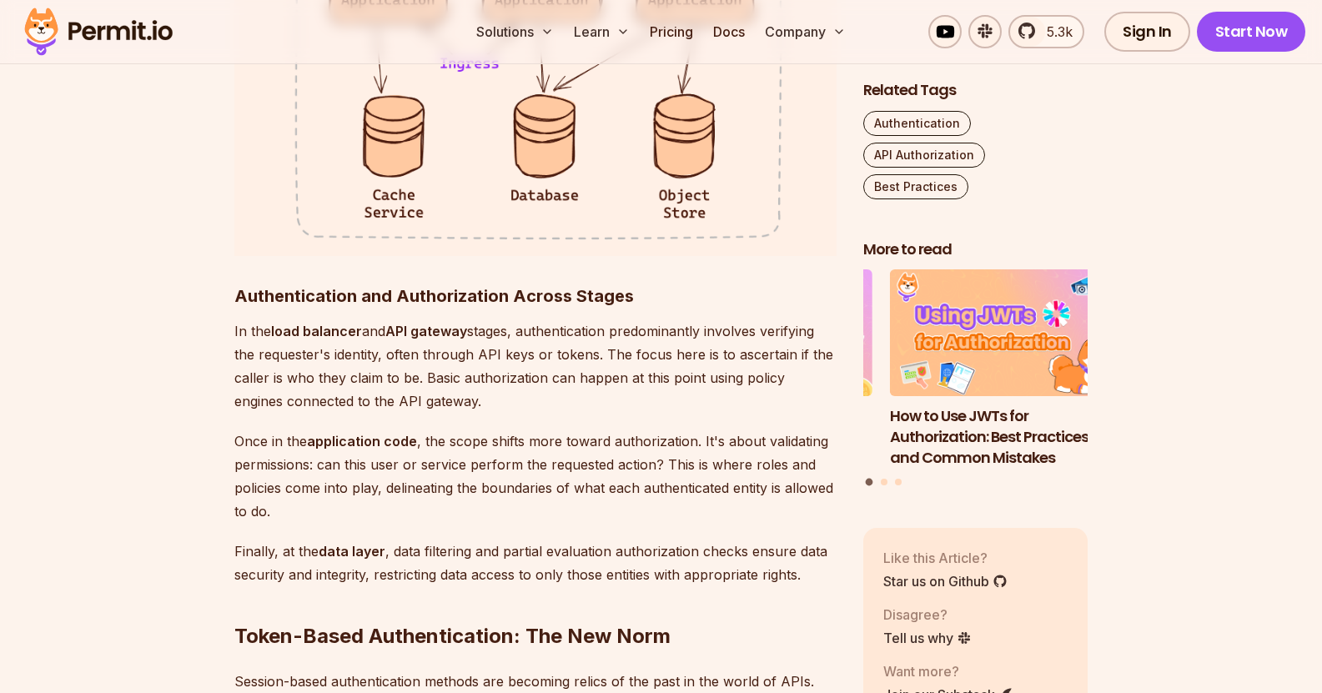
scroll to position [3190, 0]
drag, startPoint x: 395, startPoint y: 293, endPoint x: 564, endPoint y: 397, distance: 198.1
click at [564, 397] on p "In the load balancer and API gateway stages, authentication predominantly invol…" at bounding box center [535, 365] width 602 height 93
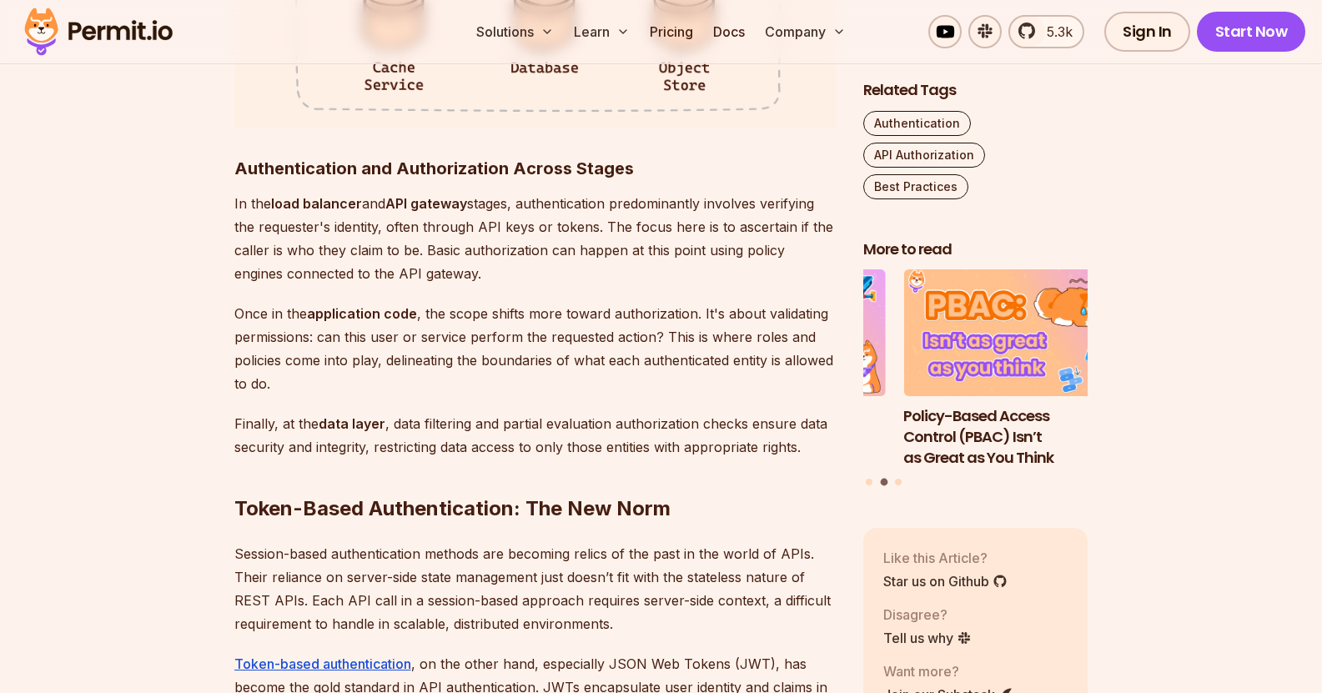
scroll to position [3323, 0]
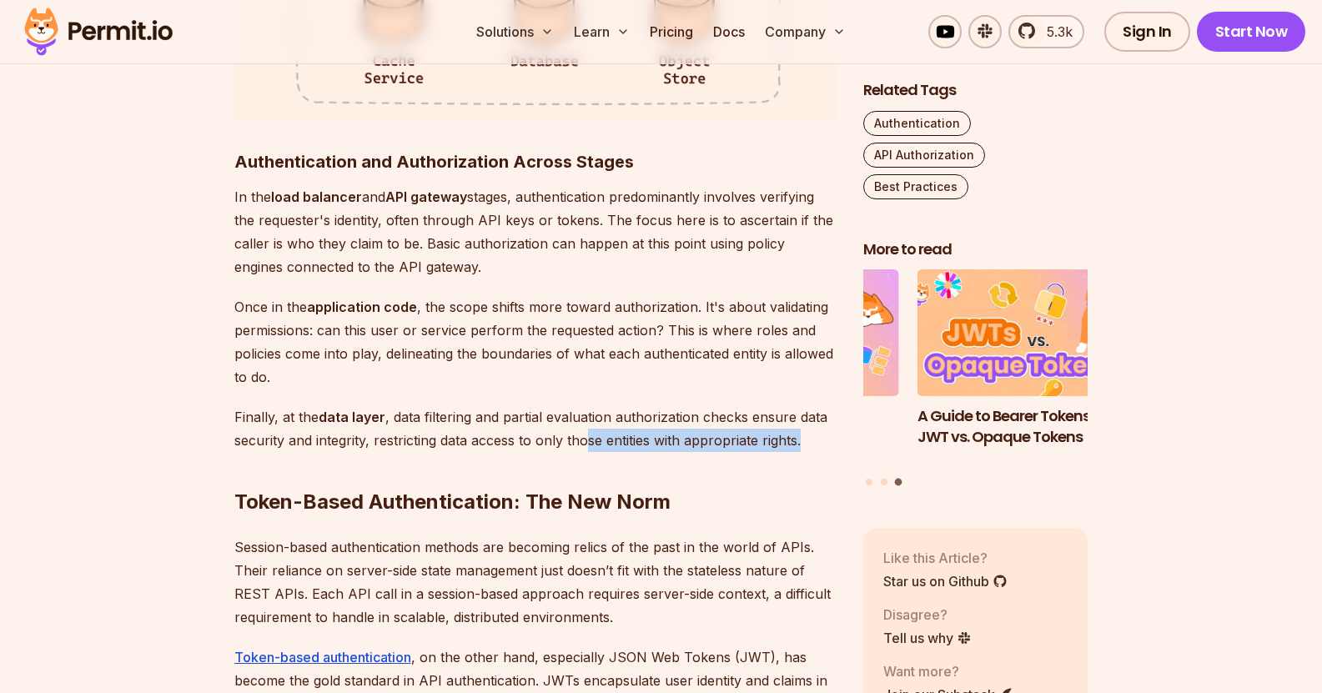
drag, startPoint x: 801, startPoint y: 439, endPoint x: 587, endPoint y: 438, distance: 213.5
click at [587, 438] on p "Finally, at the data layer , data filtering and partial evaluation authorizatio…" at bounding box center [535, 428] width 602 height 47
click at [634, 327] on p "Once in the application code , the scope shifts more toward authorization. It's…" at bounding box center [535, 341] width 602 height 93
click at [635, 385] on p "Once in the application code , the scope shifts more toward authorization. It's…" at bounding box center [535, 341] width 602 height 93
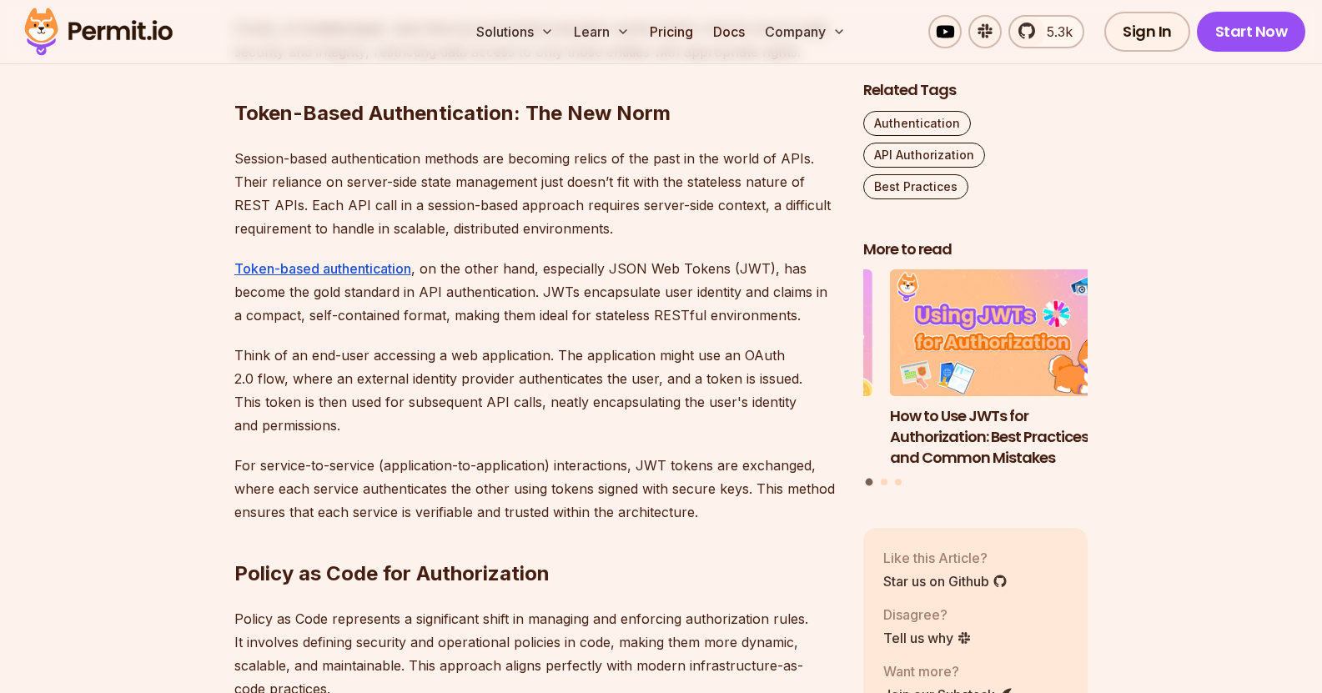
scroll to position [3710, 0]
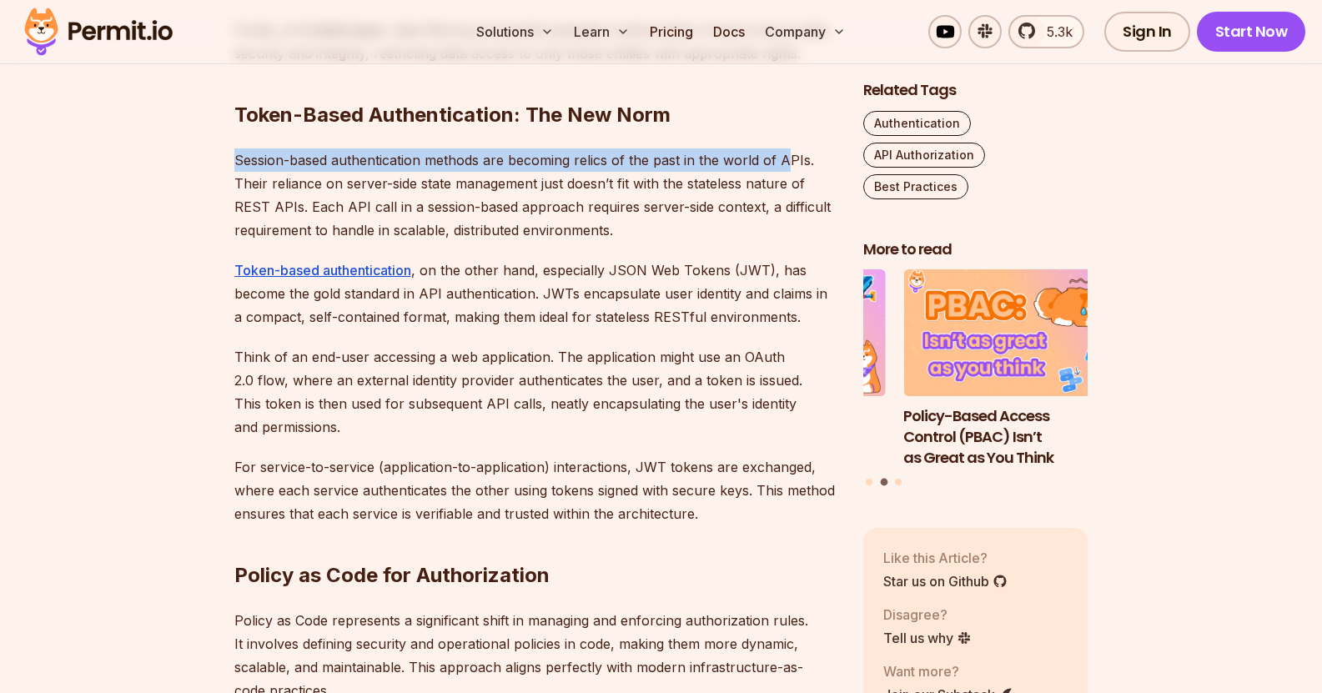
drag, startPoint x: 238, startPoint y: 167, endPoint x: 787, endPoint y: 135, distance: 550.4
click at [787, 135] on div "Introduction Strong access control is a major concern when it comes to API secu…" at bounding box center [535, 226] width 602 height 5729
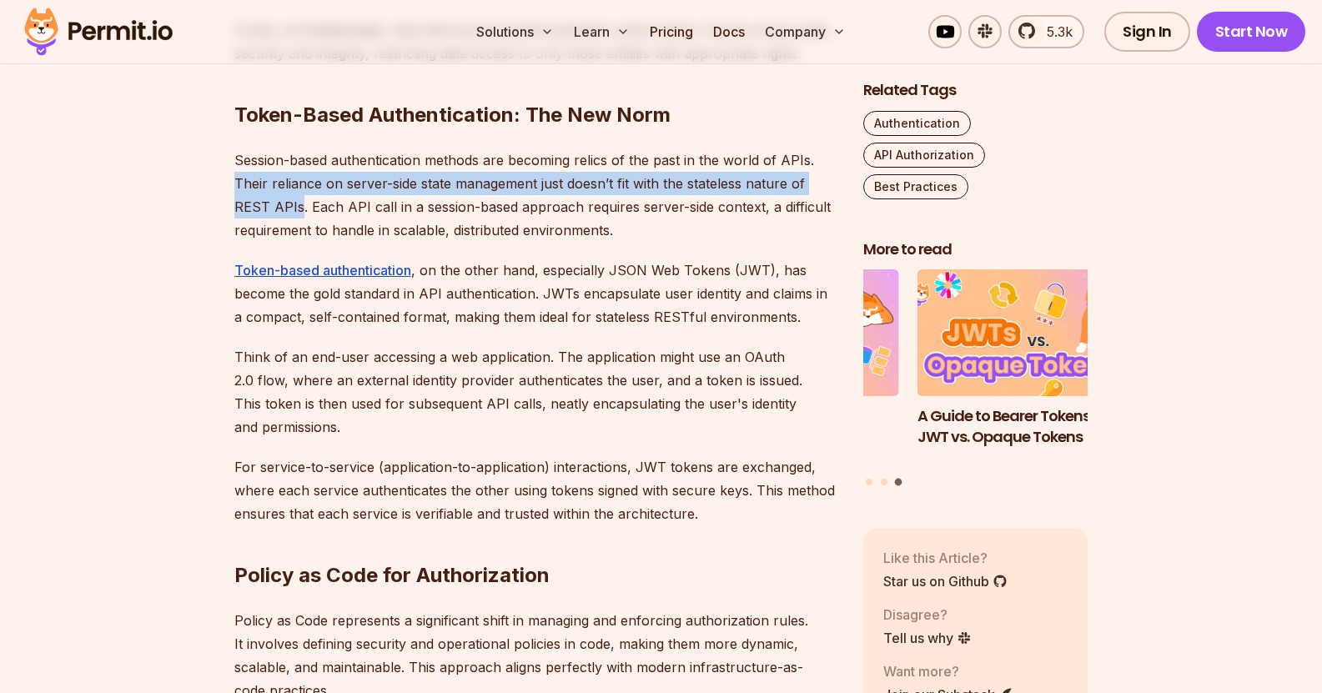
drag, startPoint x: 220, startPoint y: 184, endPoint x: 299, endPoint y: 204, distance: 80.9
click at [299, 204] on section "Table of Contents Introduction Strong access control is a major concern when it…" at bounding box center [661, 355] width 1322 height 6159
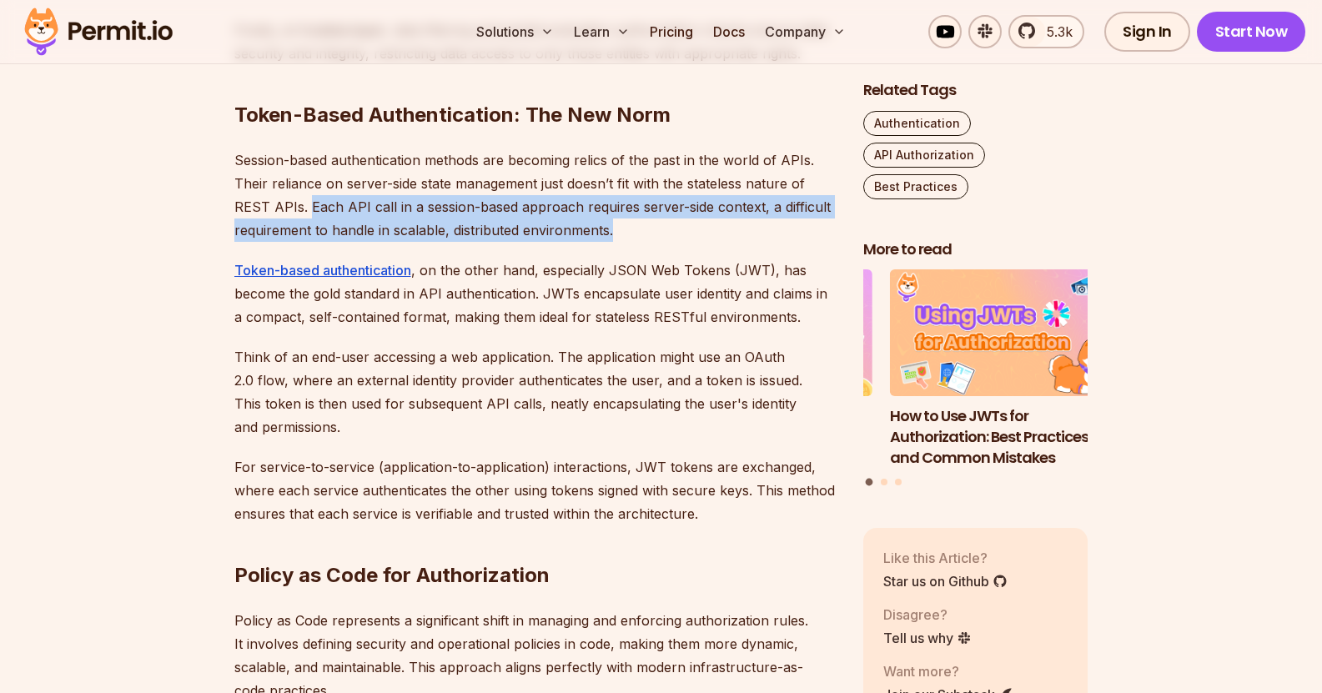
drag, startPoint x: 308, startPoint y: 207, endPoint x: 661, endPoint y: 227, distance: 354.1
click at [661, 227] on p "Session-based authentication methods are becoming relics of the past in the wor…" at bounding box center [535, 194] width 602 height 93
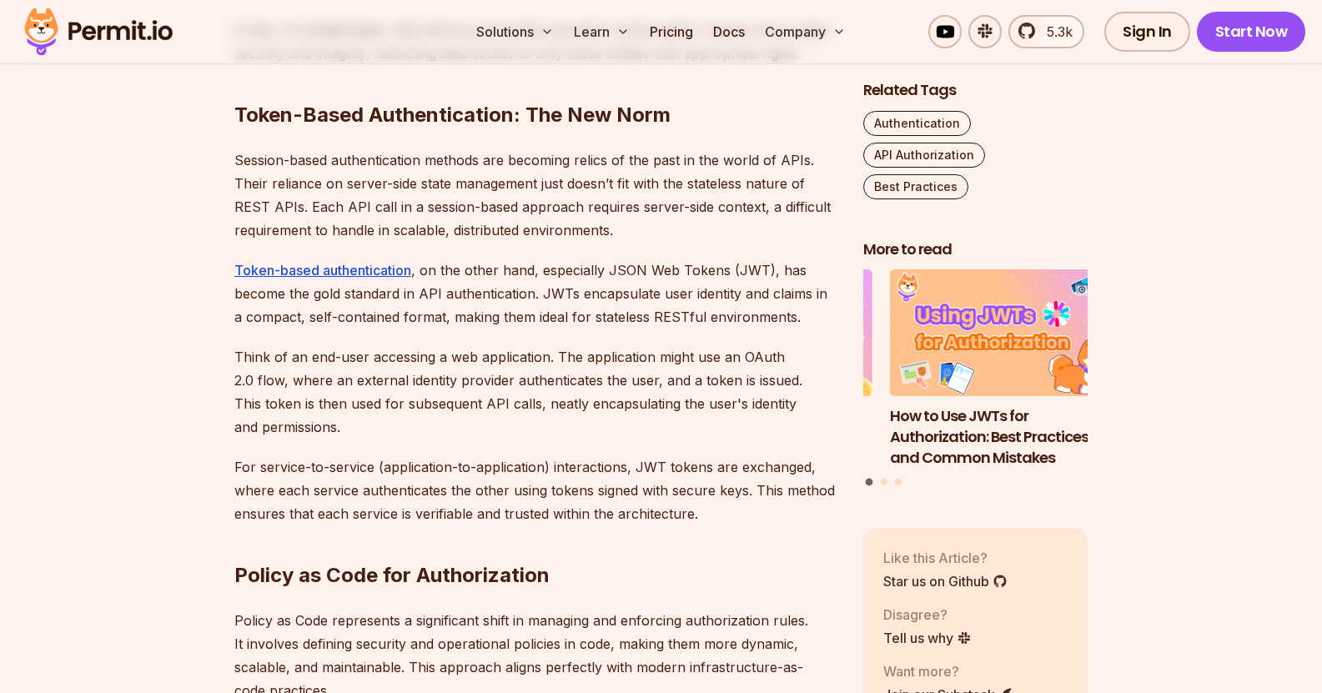
click at [642, 242] on div "Introduction Strong access control is a major concern when it comes to API secu…" at bounding box center [535, 226] width 602 height 5729
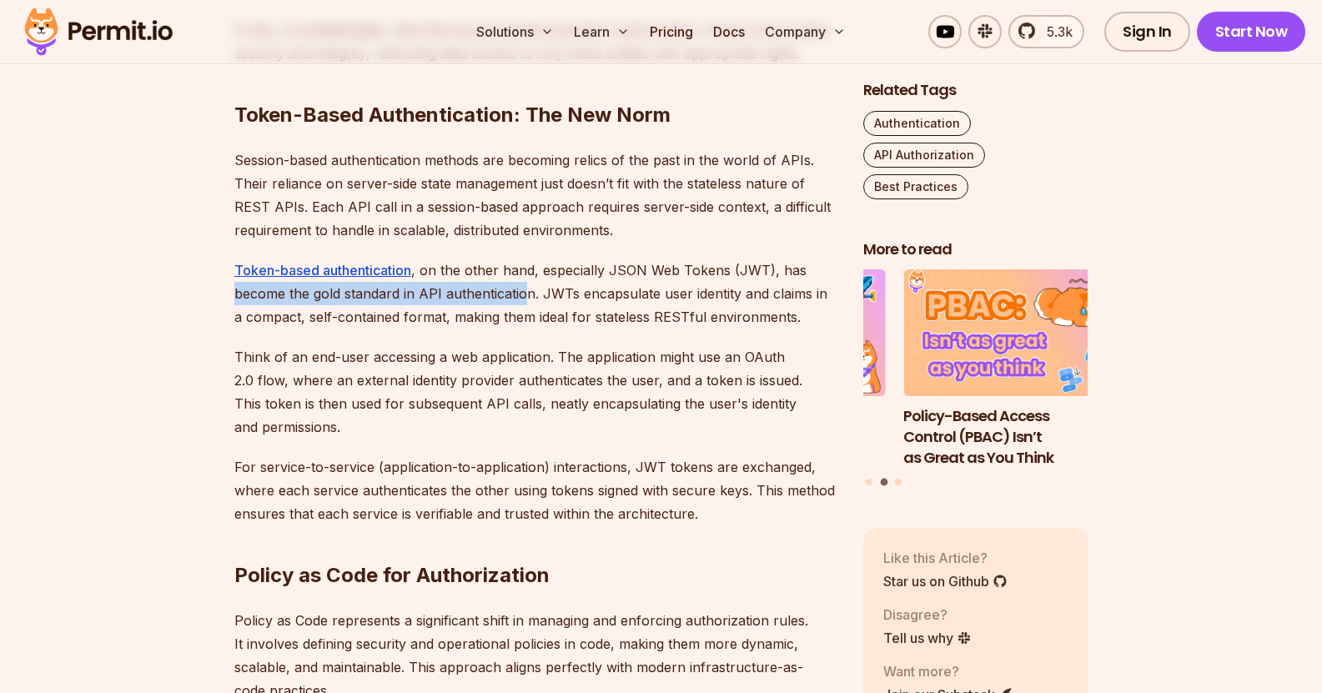
drag, startPoint x: 226, startPoint y: 299, endPoint x: 523, endPoint y: 298, distance: 296.9
click at [523, 298] on section "Table of Contents Introduction Strong access control is a major concern when it…" at bounding box center [661, 355] width 1322 height 6159
click at [754, 305] on p "Token-based authentication , on the other hand, especially JSON Web Tokens (JWT…" at bounding box center [535, 293] width 602 height 70
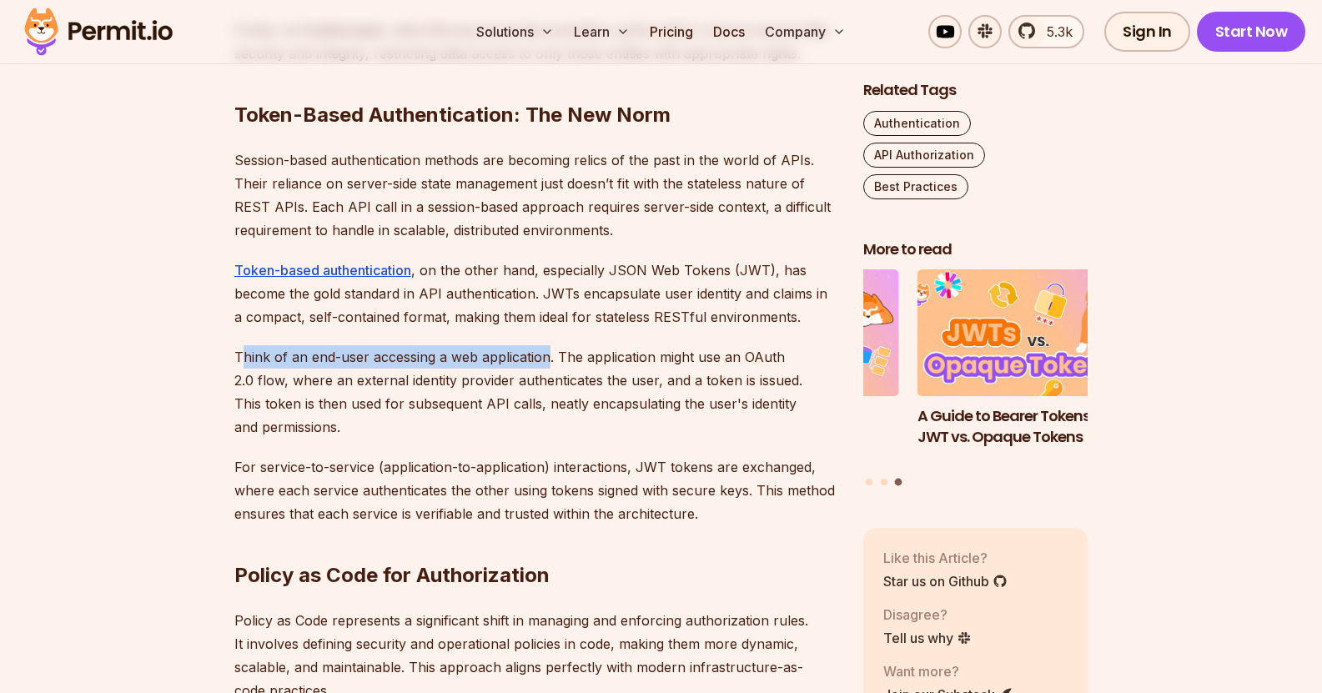
drag, startPoint x: 241, startPoint y: 360, endPoint x: 545, endPoint y: 358, distance: 304.4
click at [545, 358] on p "Think of an end-user accessing a web application. The application might use an …" at bounding box center [535, 391] width 602 height 93
click at [560, 357] on p "Think of an end-user accessing a web application. The application might use an …" at bounding box center [535, 391] width 602 height 93
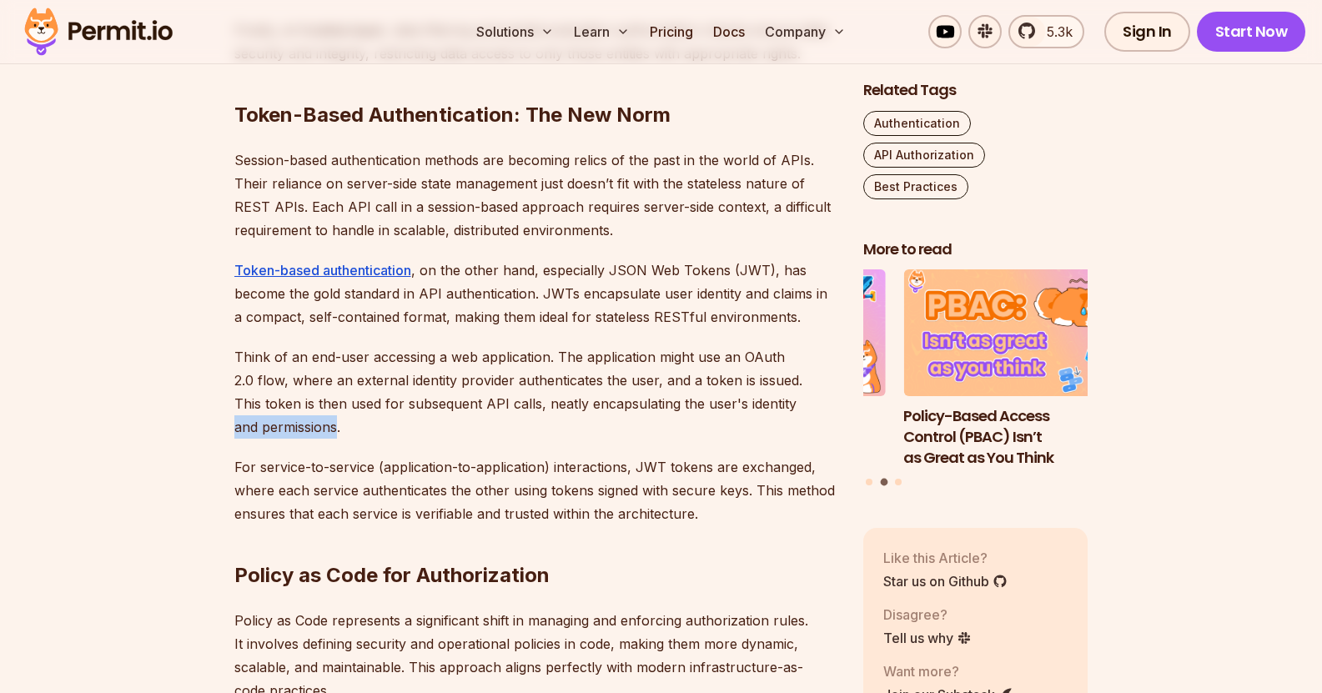
drag, startPoint x: 334, startPoint y: 431, endPoint x: 213, endPoint y: 437, distance: 121.9
click at [213, 437] on section "Table of Contents Introduction Strong access control is a major concern when it…" at bounding box center [661, 355] width 1322 height 6159
click at [384, 418] on p "Think of an end-user accessing a web application. The application might use an …" at bounding box center [535, 391] width 602 height 93
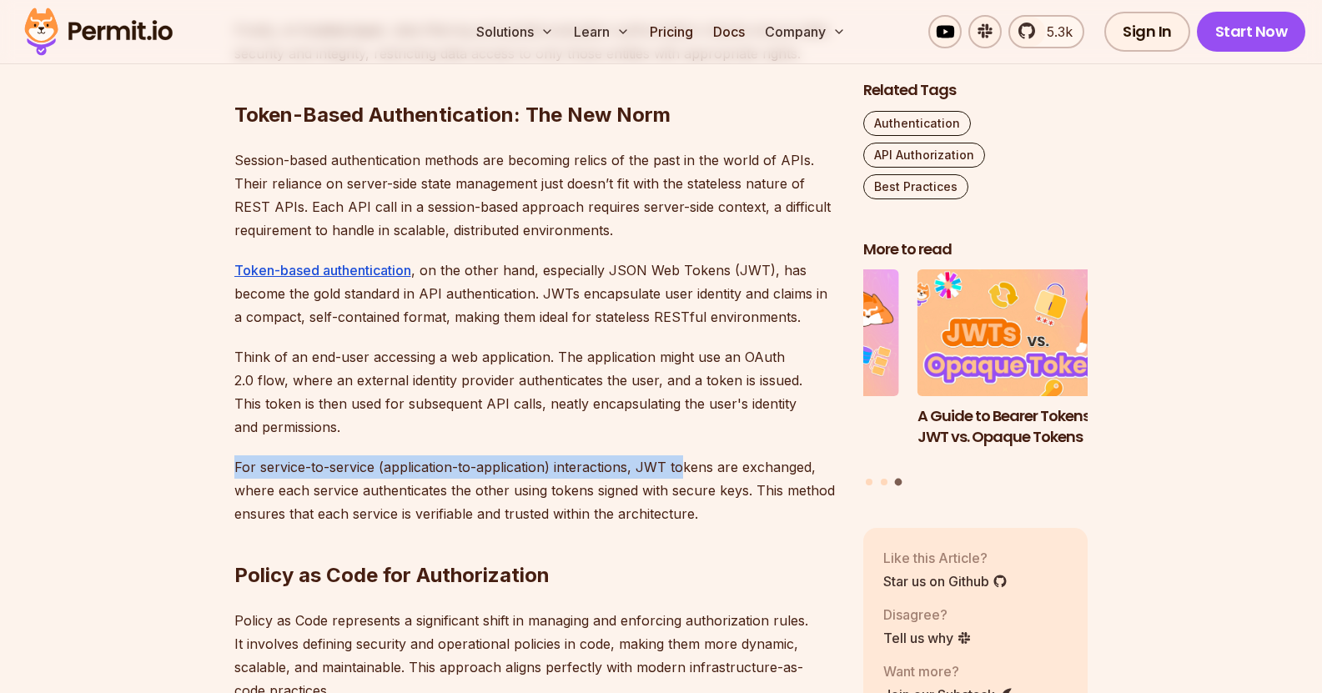
drag, startPoint x: 228, startPoint y: 468, endPoint x: 676, endPoint y: 445, distance: 449.2
click at [676, 445] on section "Table of Contents Introduction Strong access control is a major concern when it…" at bounding box center [661, 355] width 1322 height 6159
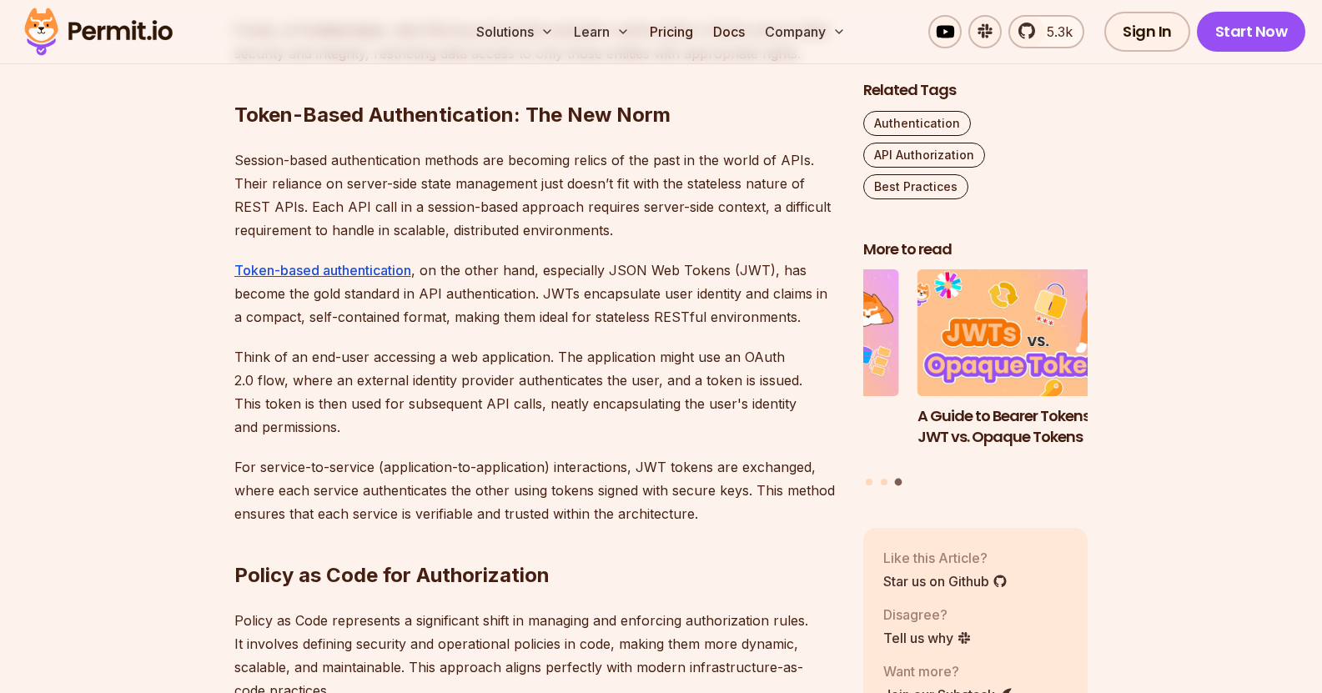
click at [681, 413] on p "Think of an end-user accessing a web application. The application might use an …" at bounding box center [535, 391] width 602 height 93
drag, startPoint x: 637, startPoint y: 461, endPoint x: 804, endPoint y: 455, distance: 166.9
click at [804, 455] on p "For service-to-service (application-to-application) interactions, JWT tokens ar…" at bounding box center [535, 490] width 602 height 70
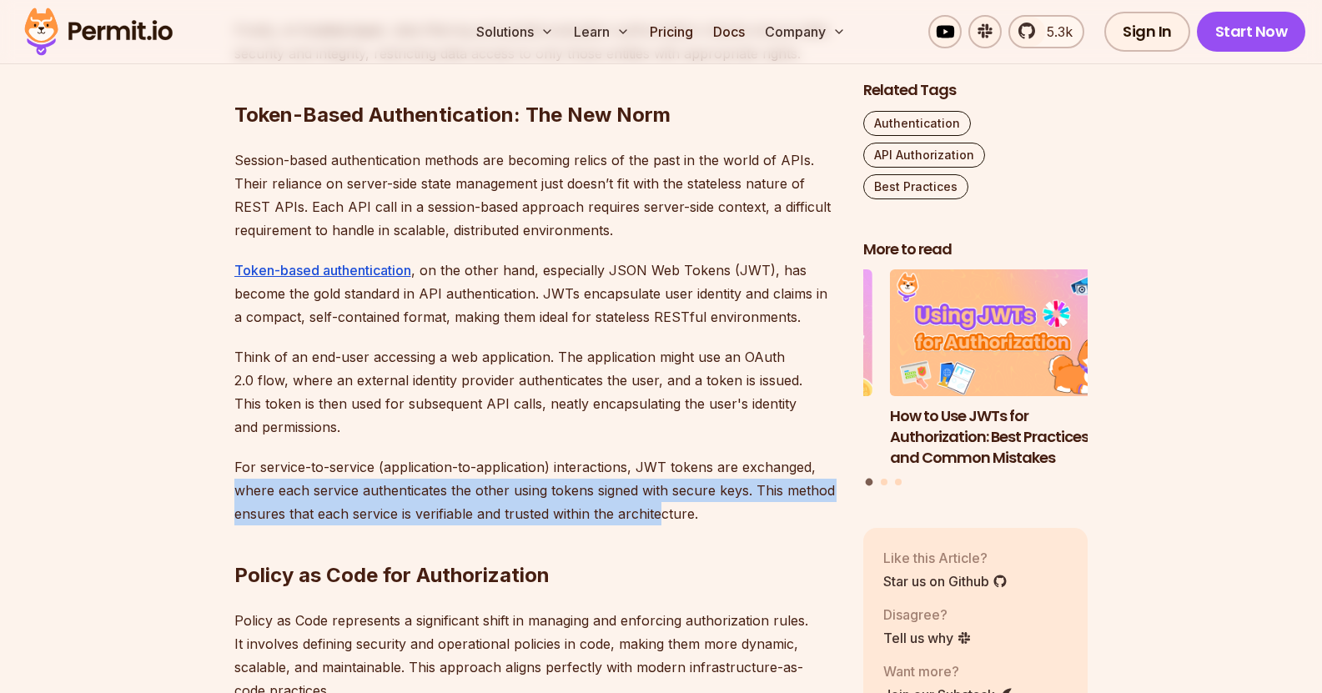
drag, startPoint x: 232, startPoint y: 494, endPoint x: 664, endPoint y: 505, distance: 432.1
click at [664, 505] on section "Table of Contents Introduction Strong access control is a major concern when it…" at bounding box center [661, 355] width 1322 height 6159
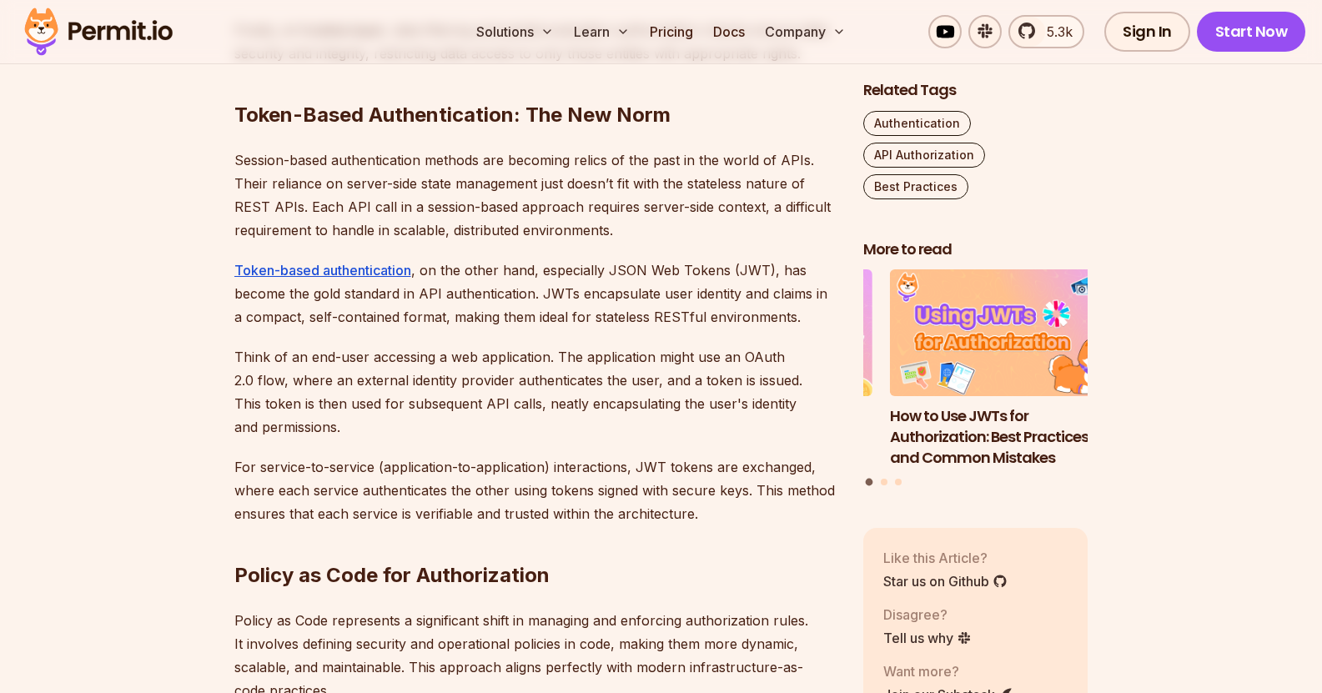
click at [723, 521] on h2 "Policy as Code for Authorization" at bounding box center [535, 541] width 602 height 93
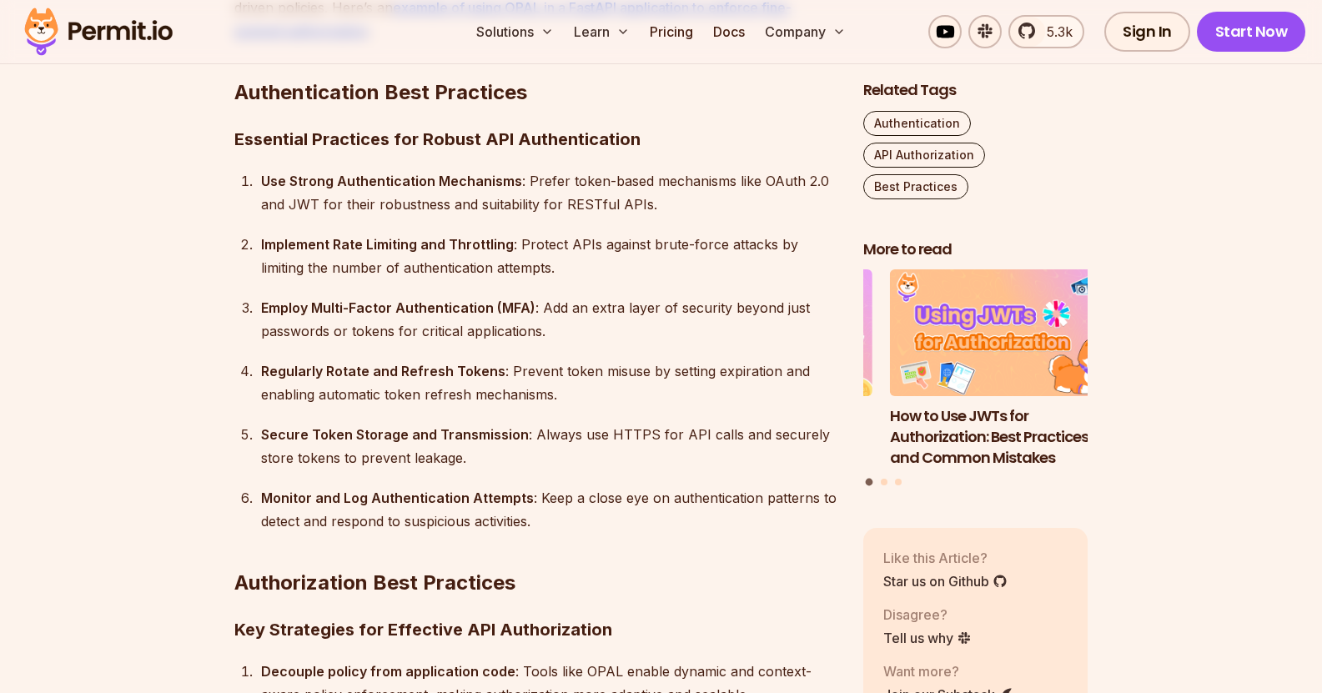
scroll to position [4609, 0]
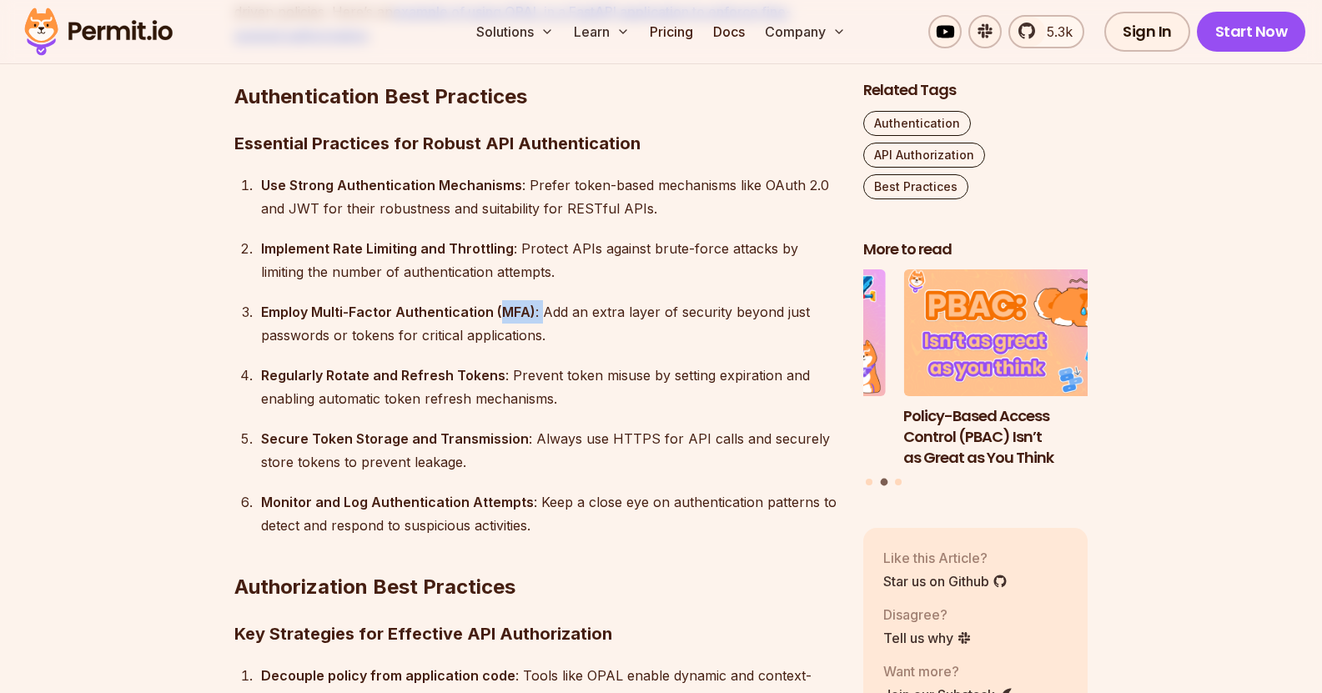
drag, startPoint x: 499, startPoint y: 285, endPoint x: 540, endPoint y: 291, distance: 40.4
click at [540, 300] on div "Employ Multi-Factor Authentication (MFA) : Add an extra layer of security beyon…" at bounding box center [548, 323] width 575 height 47
click at [564, 367] on div "Regularly Rotate and Refresh Tokens : Prevent token misuse by setting expiratio…" at bounding box center [548, 387] width 575 height 47
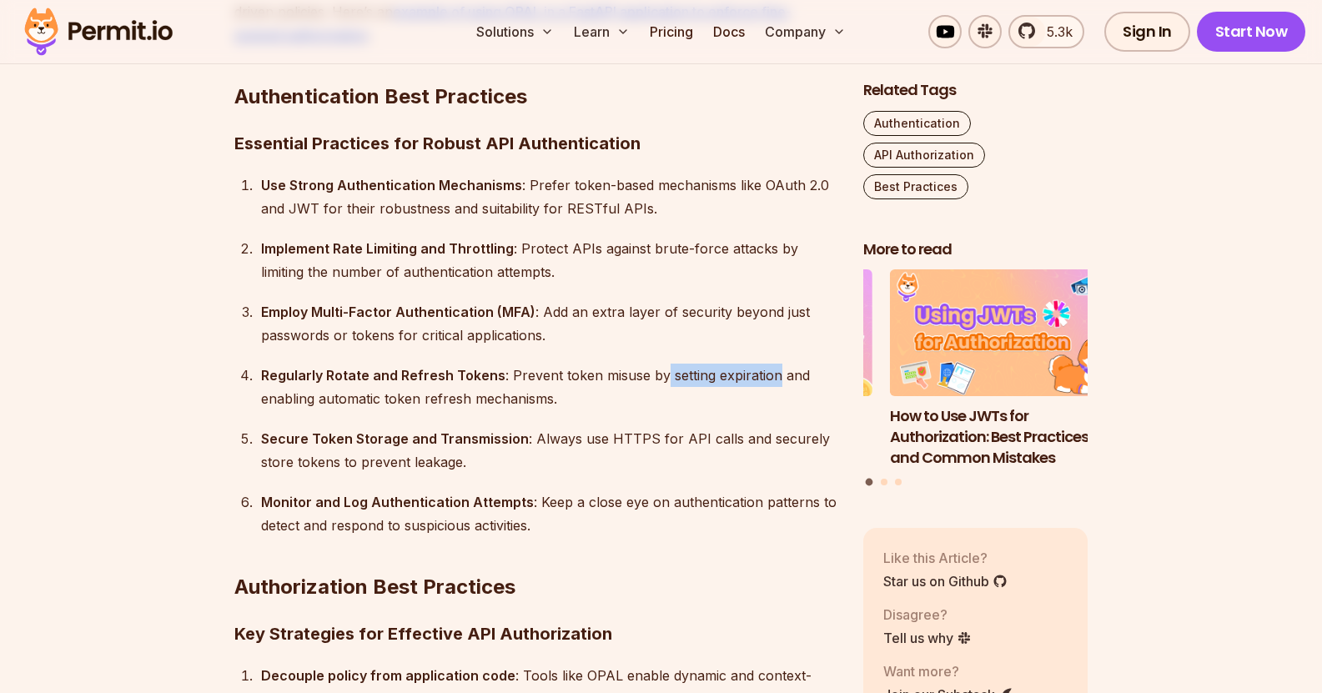
drag, startPoint x: 660, startPoint y: 344, endPoint x: 773, endPoint y: 361, distance: 113.9
click at [773, 364] on div "Regularly Rotate and Refresh Tokens : Prevent token misuse by setting expiratio…" at bounding box center [548, 387] width 575 height 47
click at [569, 374] on div "Regularly Rotate and Refresh Tokens : Prevent token misuse by setting expiratio…" at bounding box center [548, 387] width 575 height 47
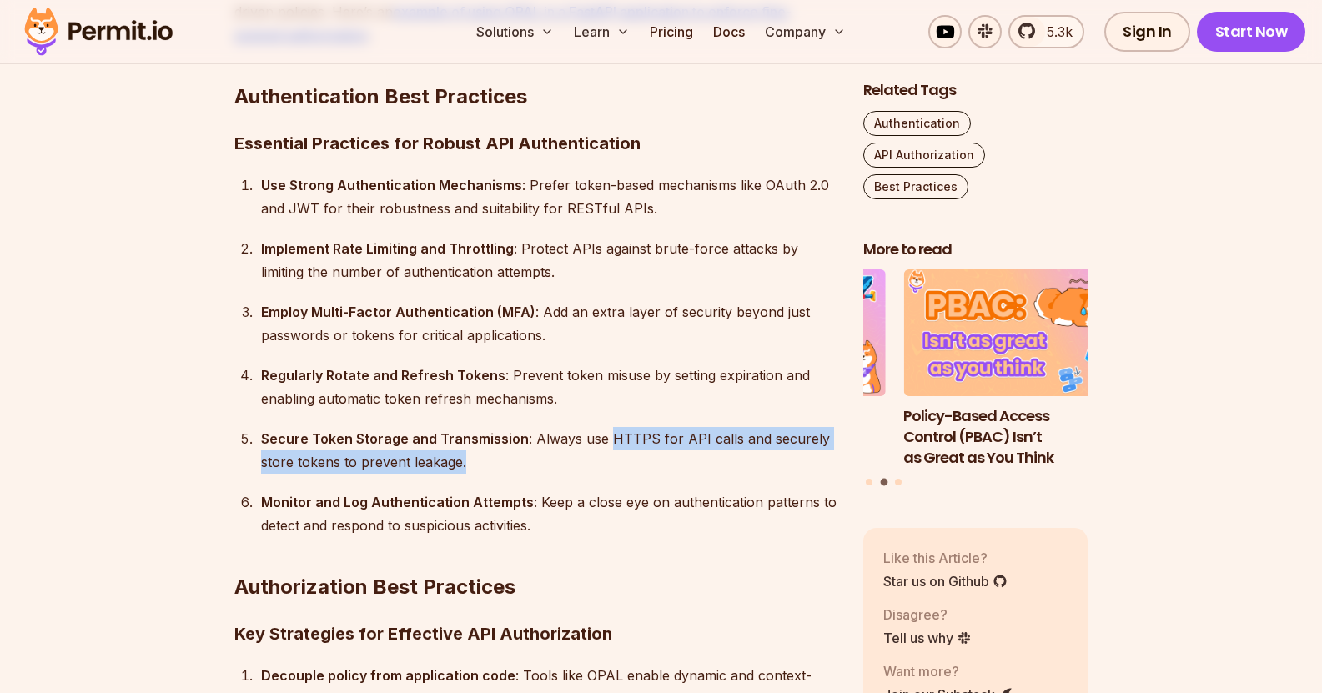
drag, startPoint x: 601, startPoint y: 414, endPoint x: 466, endPoint y: 447, distance: 139.1
click at [466, 447] on div "Secure Token Storage and Transmission : Always use HTTPS for API calls and secu…" at bounding box center [548, 450] width 575 height 47
click at [504, 442] on div "Secure Token Storage and Transmission : Always use HTTPS for API calls and secu…" at bounding box center [548, 450] width 575 height 47
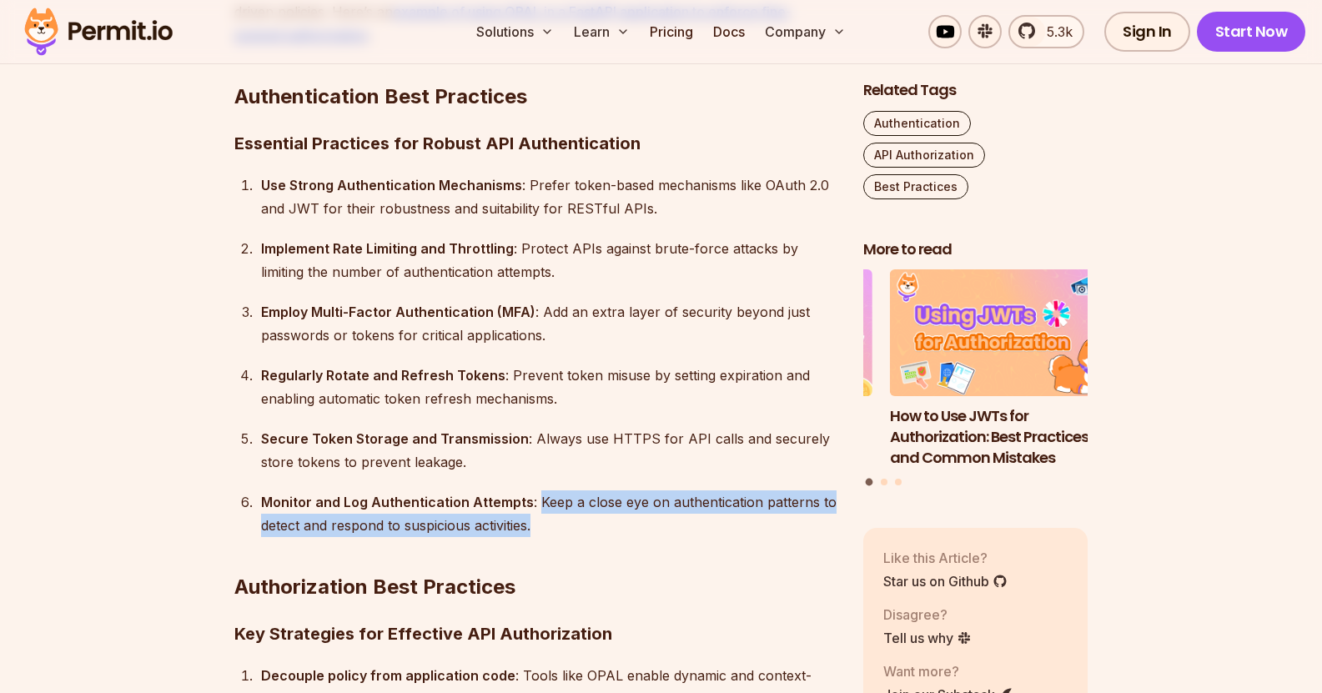
drag, startPoint x: 533, startPoint y: 484, endPoint x: 533, endPoint y: 504, distance: 20.0
click at [533, 504] on div "Monitor and Log Authentication Attempts : Keep a close eye on authentication pa…" at bounding box center [548, 513] width 575 height 47
